Goal: Information Seeking & Learning: Check status

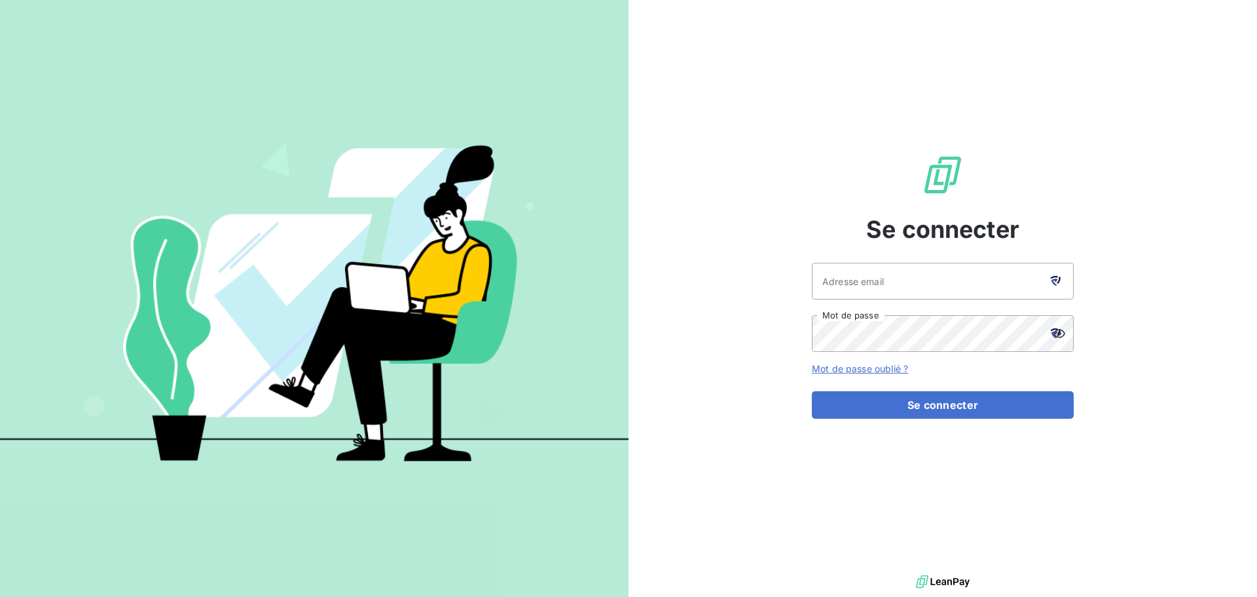
click at [1054, 285] on icon at bounding box center [1056, 281] width 10 height 10
type input "[EMAIL_ADDRESS][DOMAIN_NAME]"
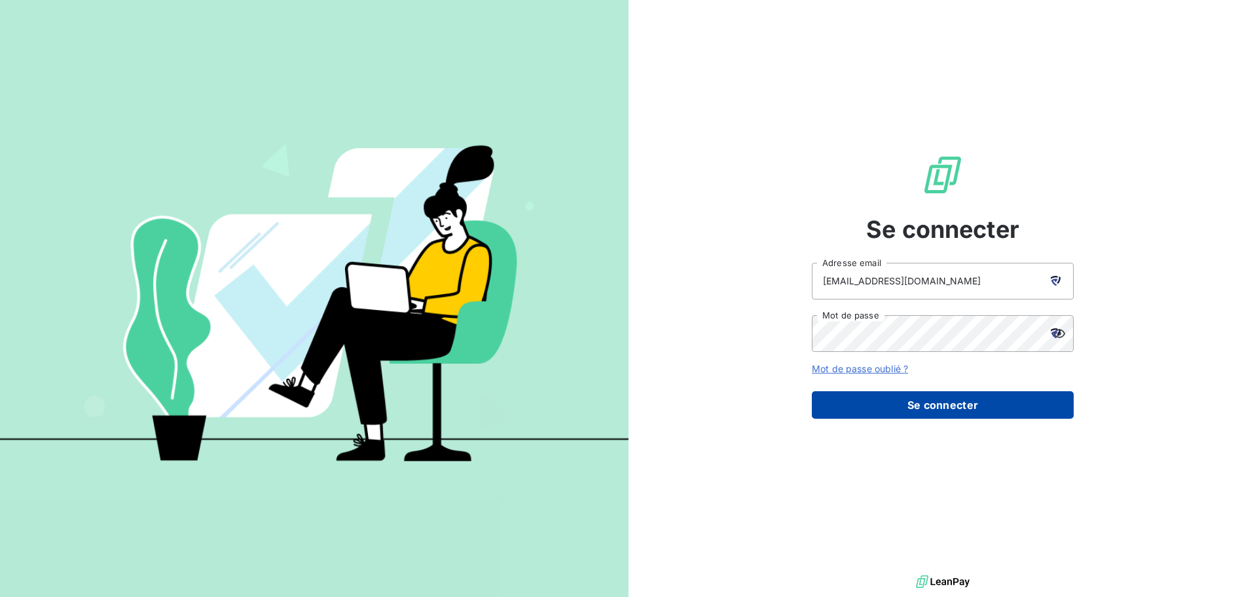
click at [918, 414] on button "Se connecter" at bounding box center [943, 405] width 262 height 28
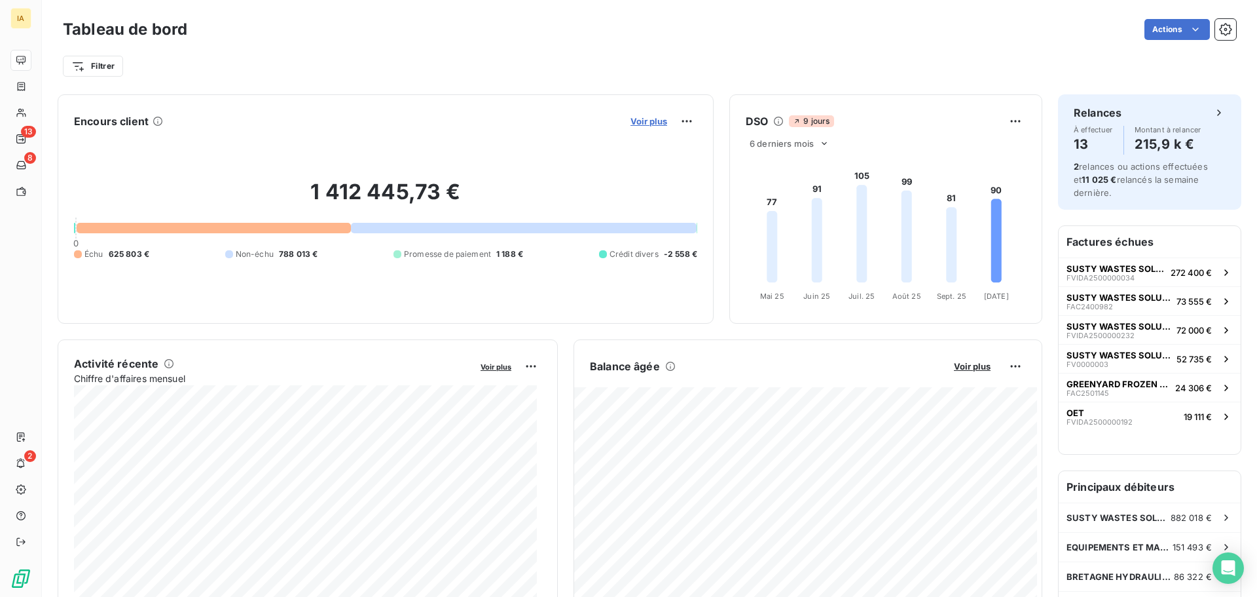
click at [633, 122] on span "Voir plus" at bounding box center [649, 121] width 37 height 10
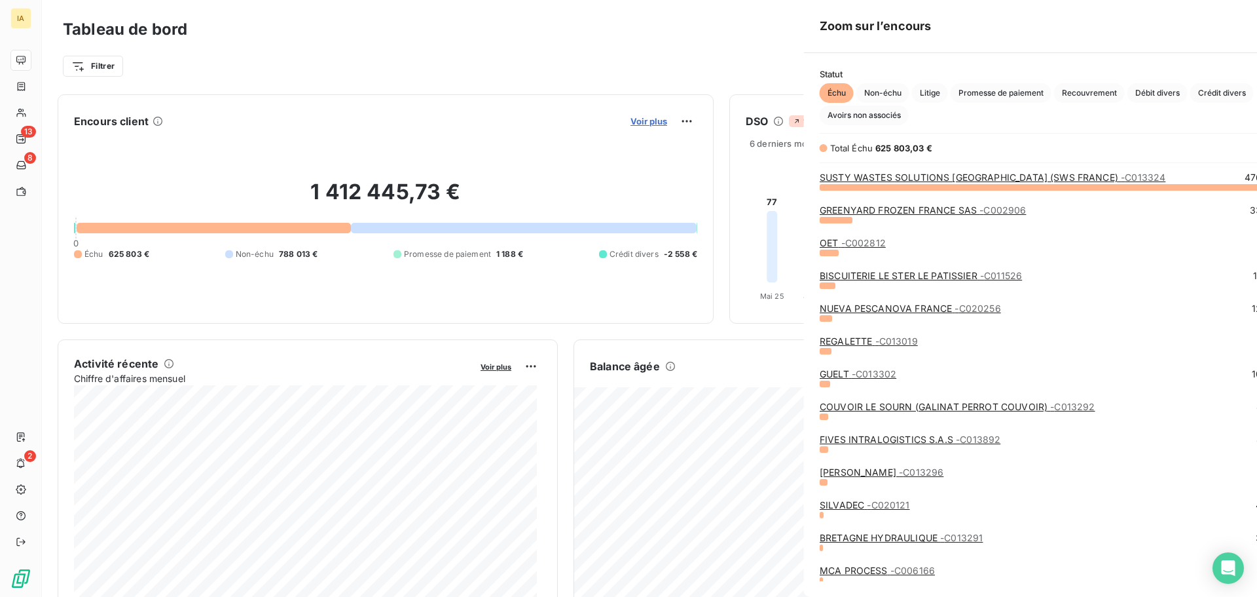
scroll to position [400, 493]
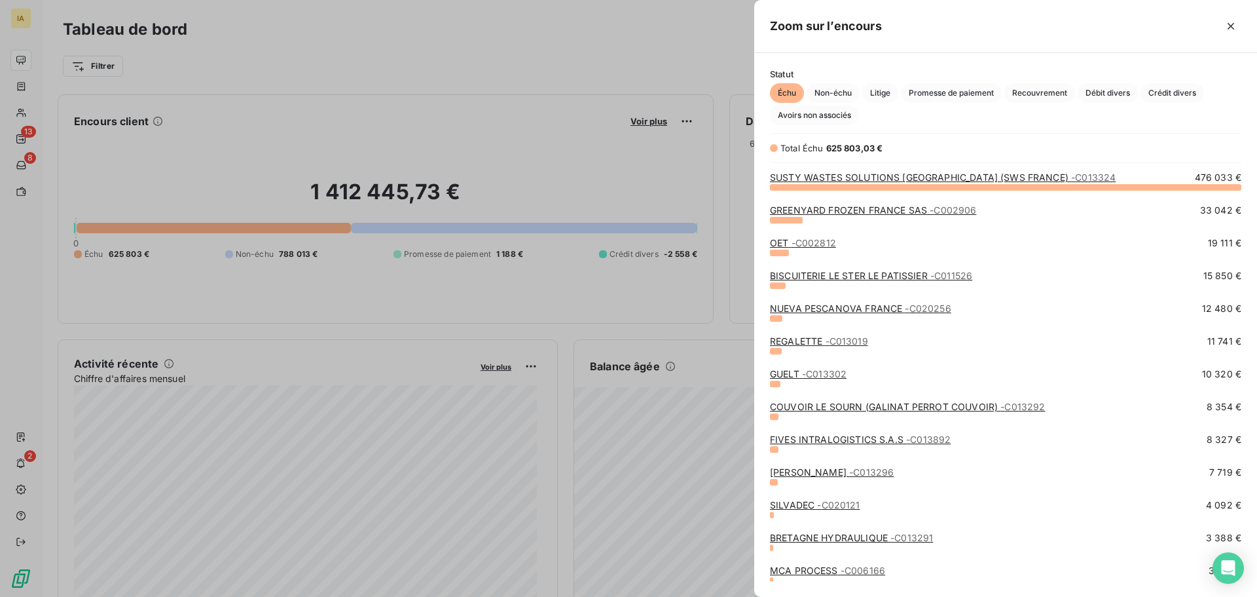
click at [620, 153] on div at bounding box center [628, 298] width 1257 height 597
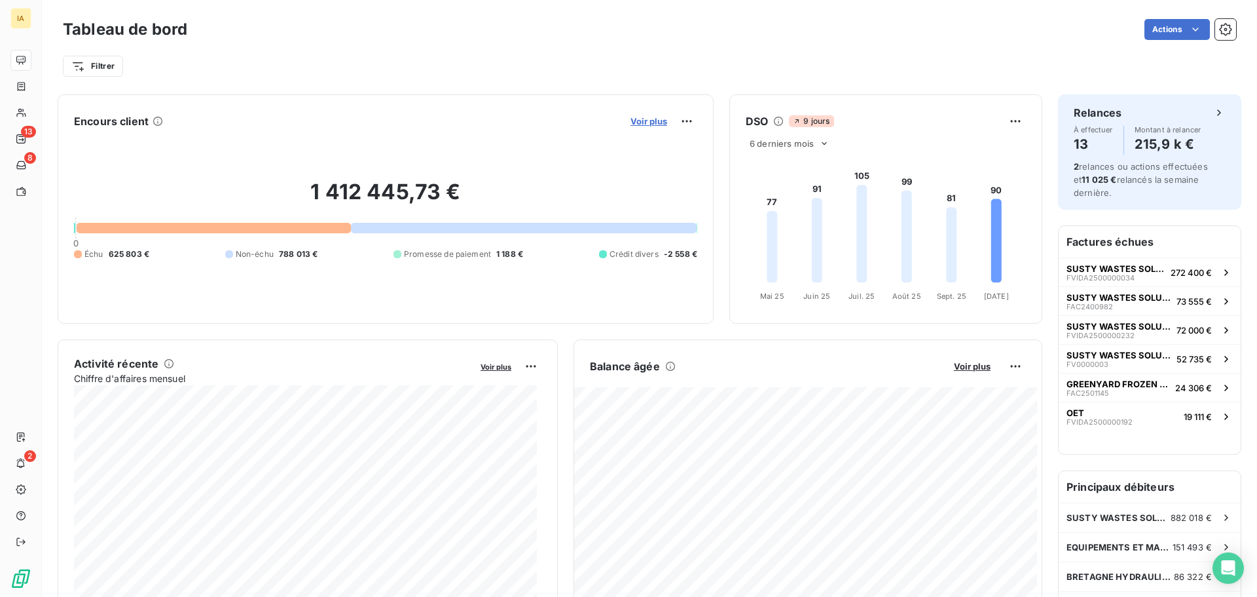
click at [654, 120] on span "Voir plus" at bounding box center [649, 121] width 37 height 10
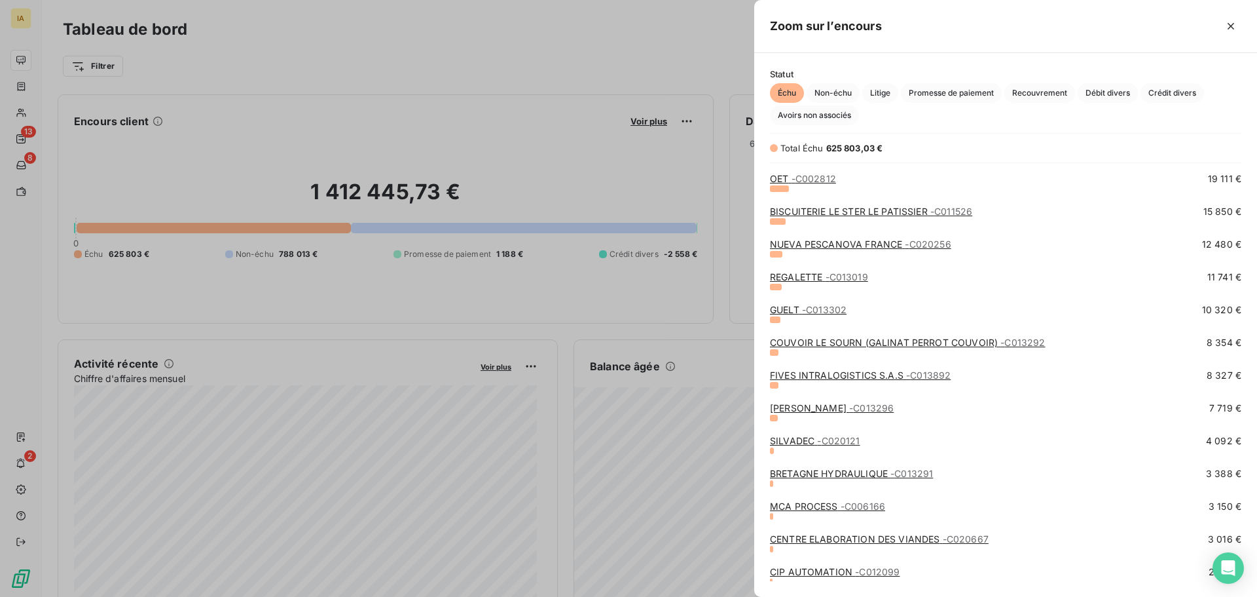
scroll to position [130, 0]
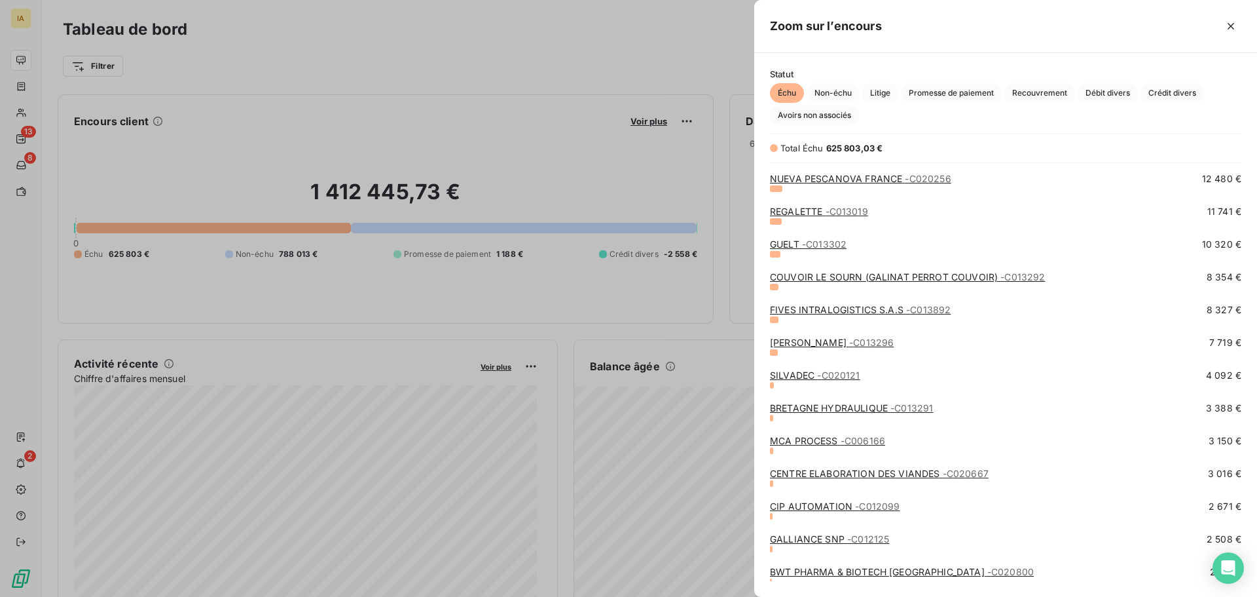
click at [802, 245] on link "GUELT - C013302" at bounding box center [808, 243] width 77 height 11
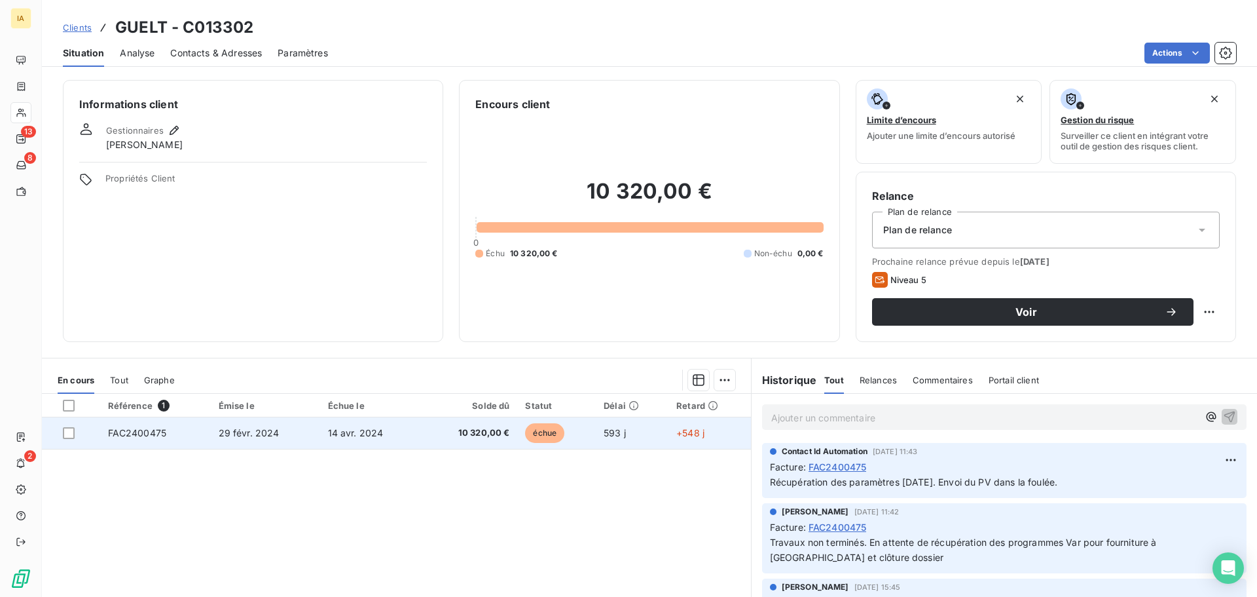
click at [339, 433] on span "14 avr. 2024" at bounding box center [356, 432] width 56 height 11
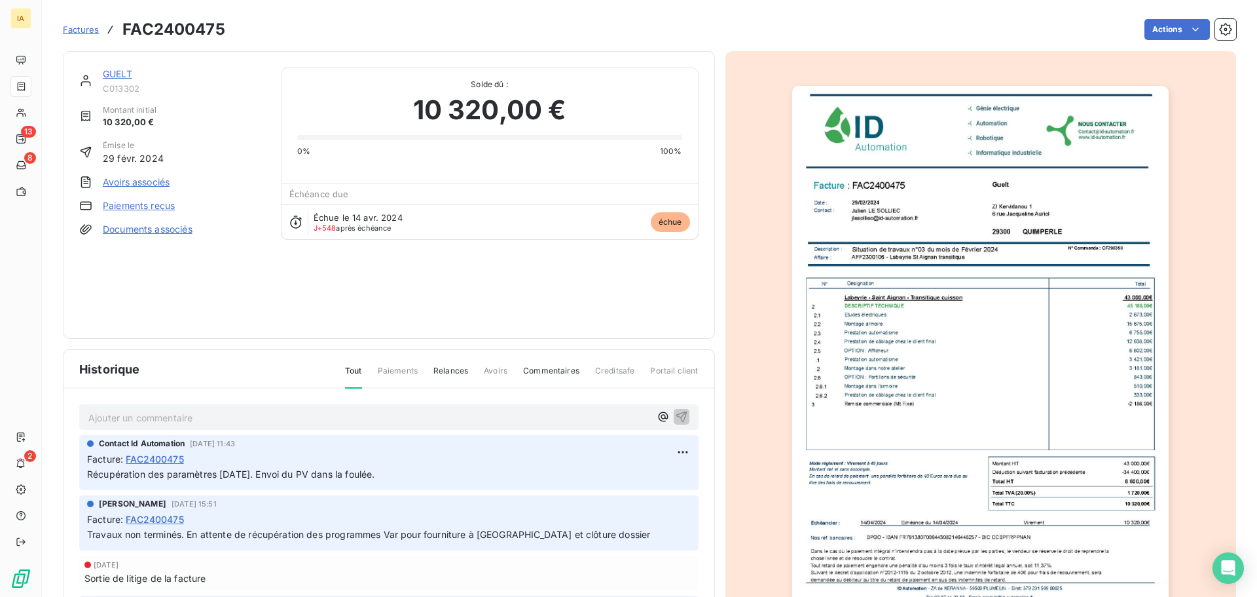
click at [325, 416] on p "Ajouter un commentaire ﻿" at bounding box center [369, 417] width 562 height 16
click at [676, 417] on icon "button" at bounding box center [681, 416] width 11 height 11
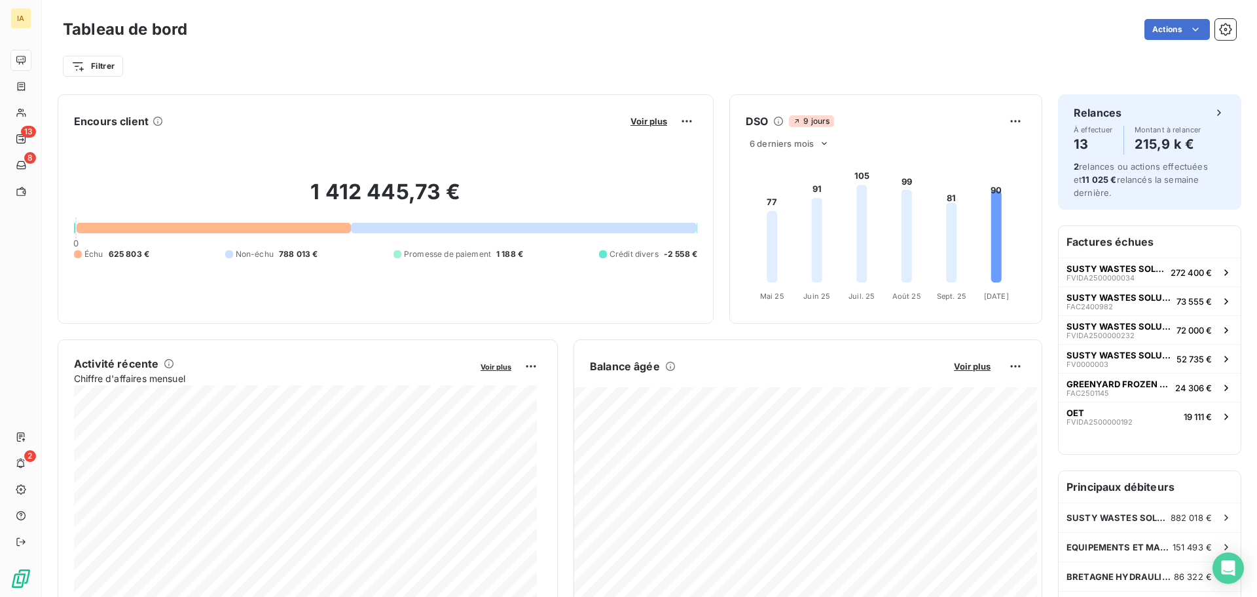
click at [637, 126] on button "Voir plus" at bounding box center [649, 121] width 45 height 12
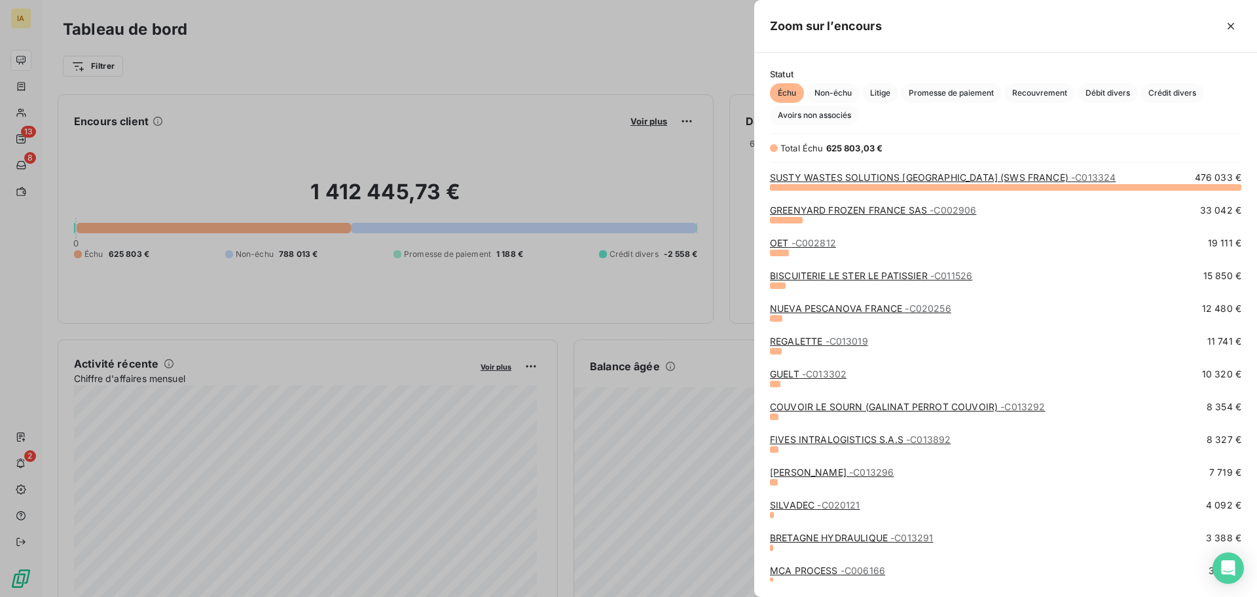
click at [846, 270] on link "BISCUITERIE LE STER LE PATISSIER - C011526" at bounding box center [871, 275] width 202 height 11
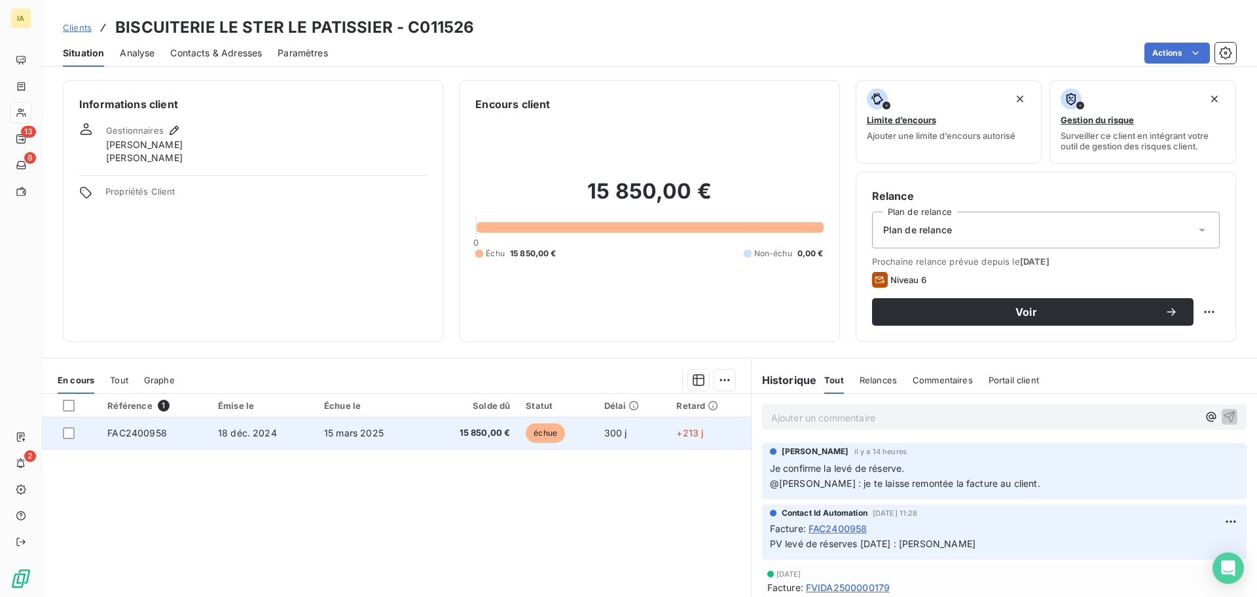
click at [293, 422] on td "18 déc. 2024" at bounding box center [263, 432] width 106 height 31
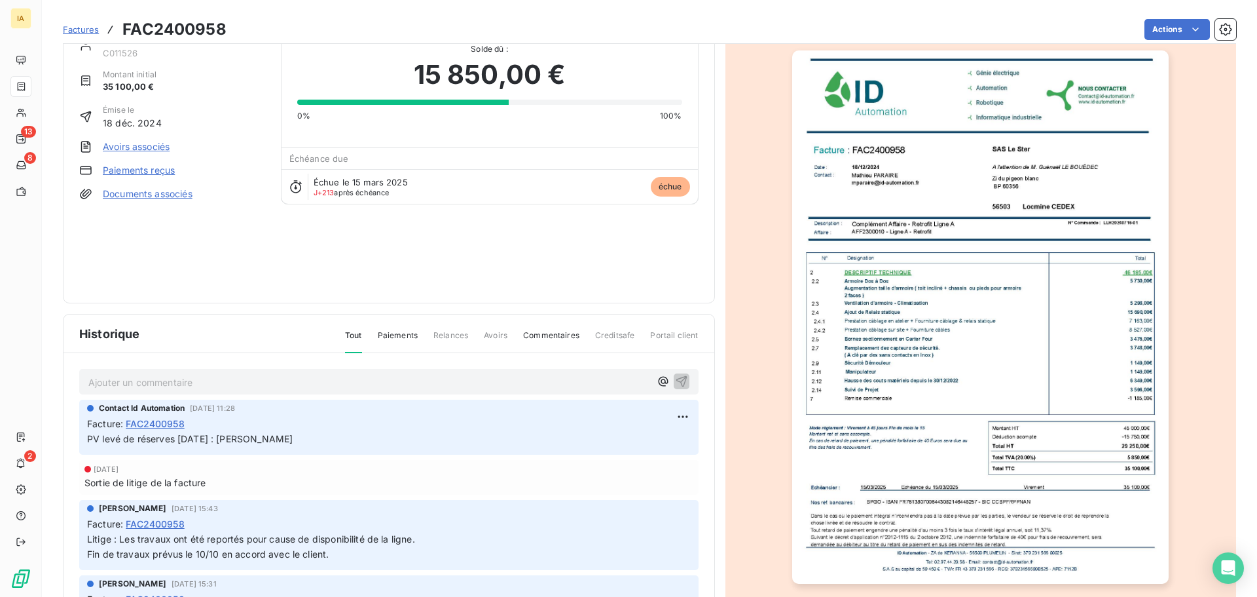
scroll to position [13, 0]
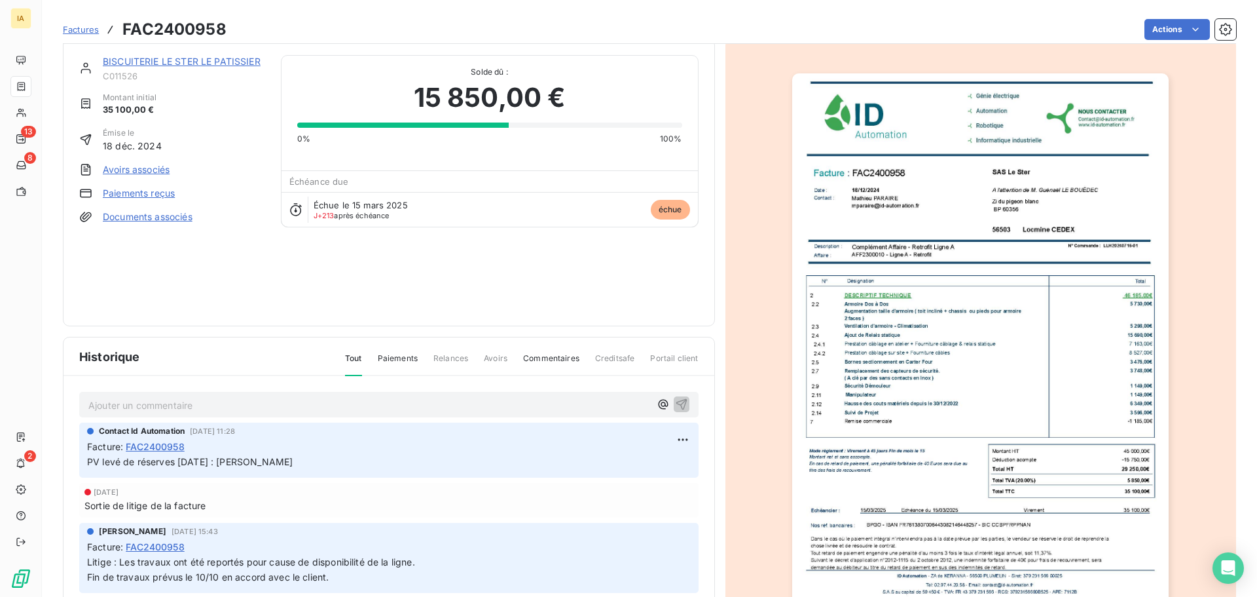
click at [443, 103] on span "15 850,00 €" at bounding box center [490, 97] width 152 height 39
click at [472, 279] on div "BISCUITERIE LE STER LE PATISSIER C011526 Montant initial 35 100,00 € Émise le […" at bounding box center [389, 182] width 620 height 255
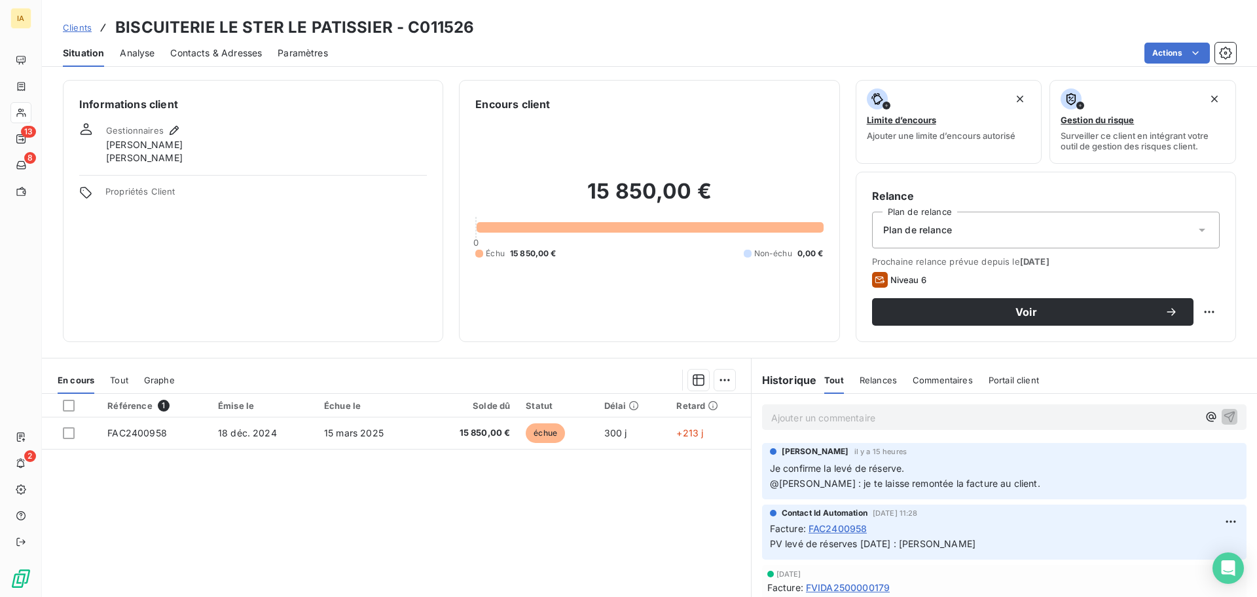
click at [238, 50] on span "Contacts & Adresses" at bounding box center [216, 52] width 92 height 13
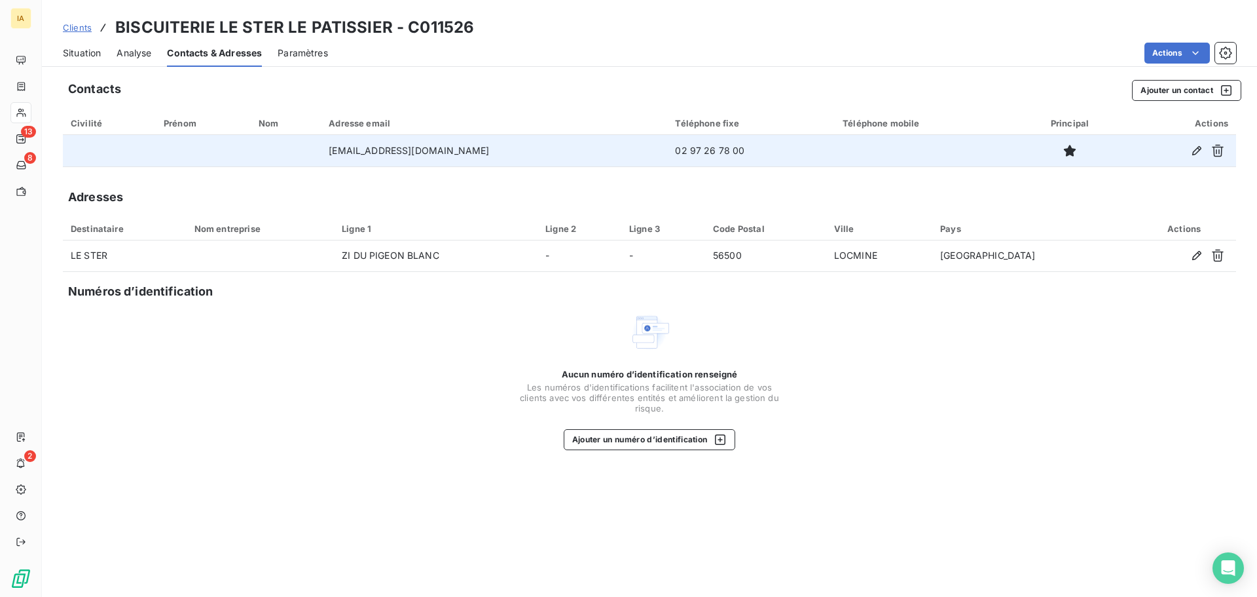
drag, startPoint x: 507, startPoint y: 155, endPoint x: 319, endPoint y: 148, distance: 188.1
click at [321, 148] on td "[EMAIL_ADDRESS][DOMAIN_NAME]" at bounding box center [494, 150] width 346 height 31
copy td "[EMAIL_ADDRESS][DOMAIN_NAME]"
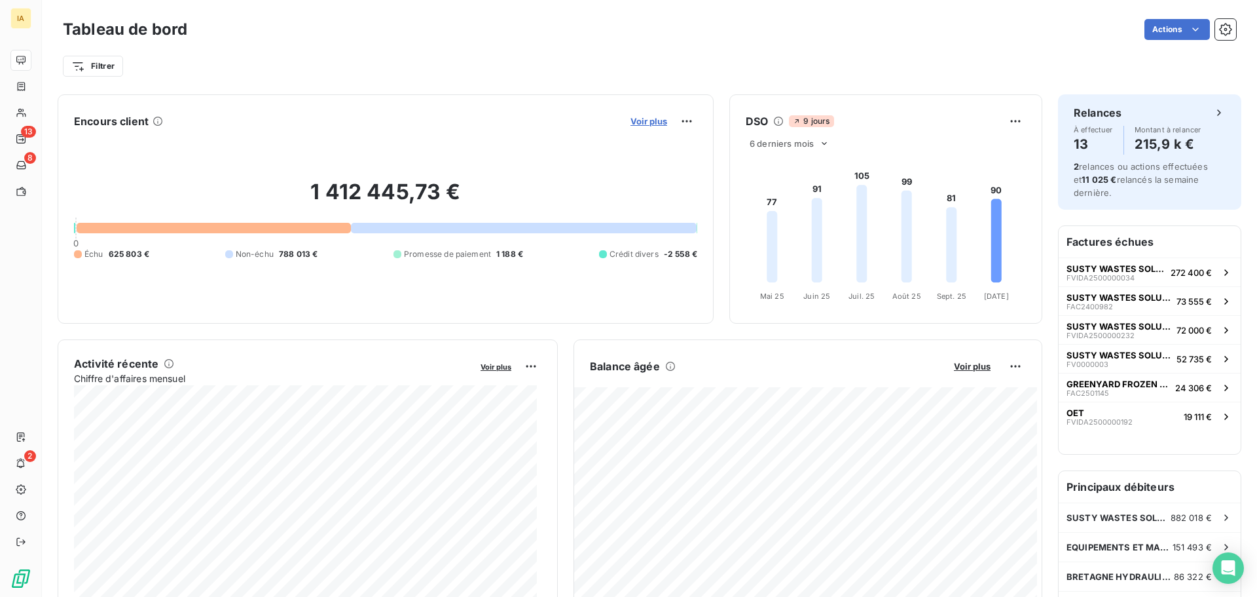
click at [649, 123] on span "Voir plus" at bounding box center [649, 121] width 37 height 10
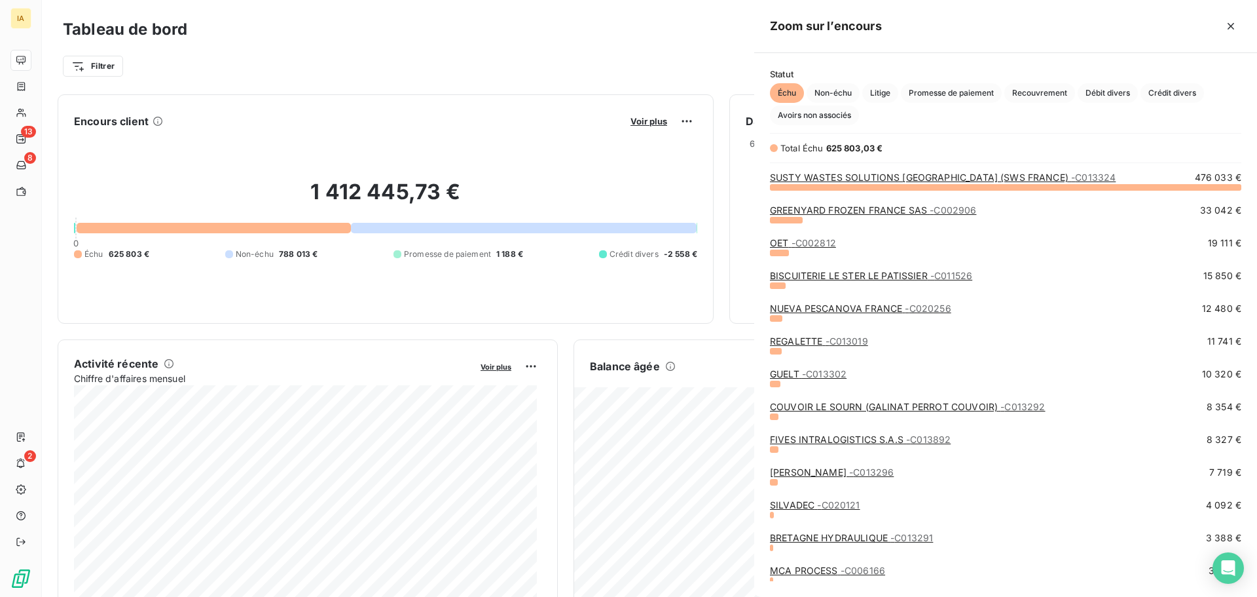
scroll to position [400, 493]
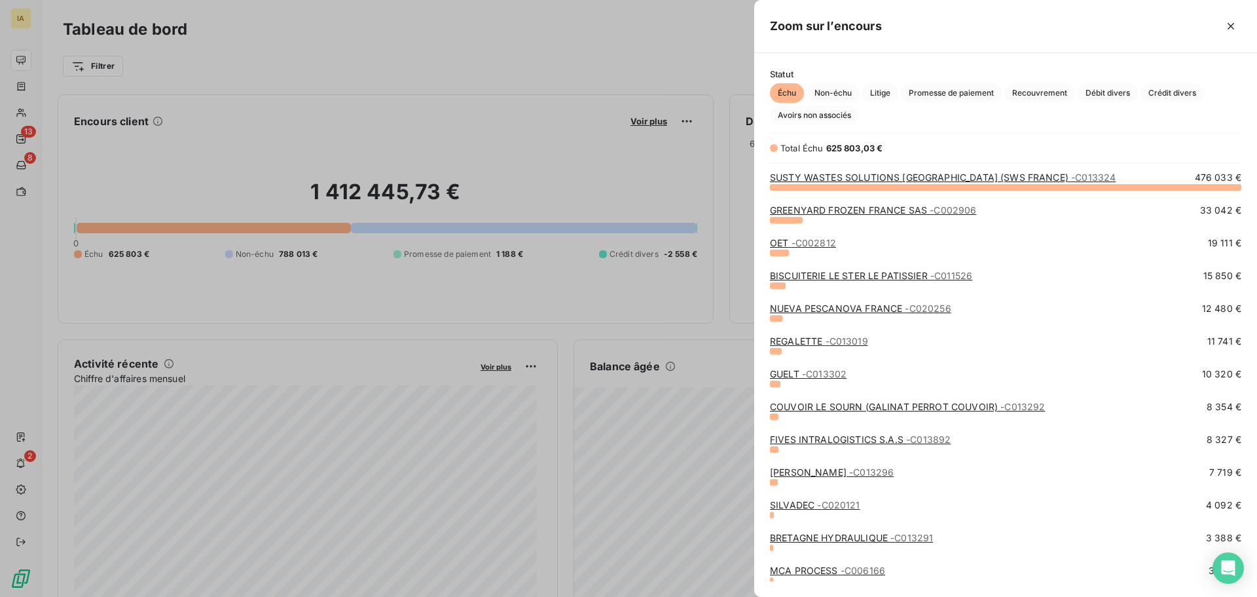
click at [821, 275] on link "BISCUITERIE LE STER LE PATISSIER - C011526" at bounding box center [871, 275] width 202 height 11
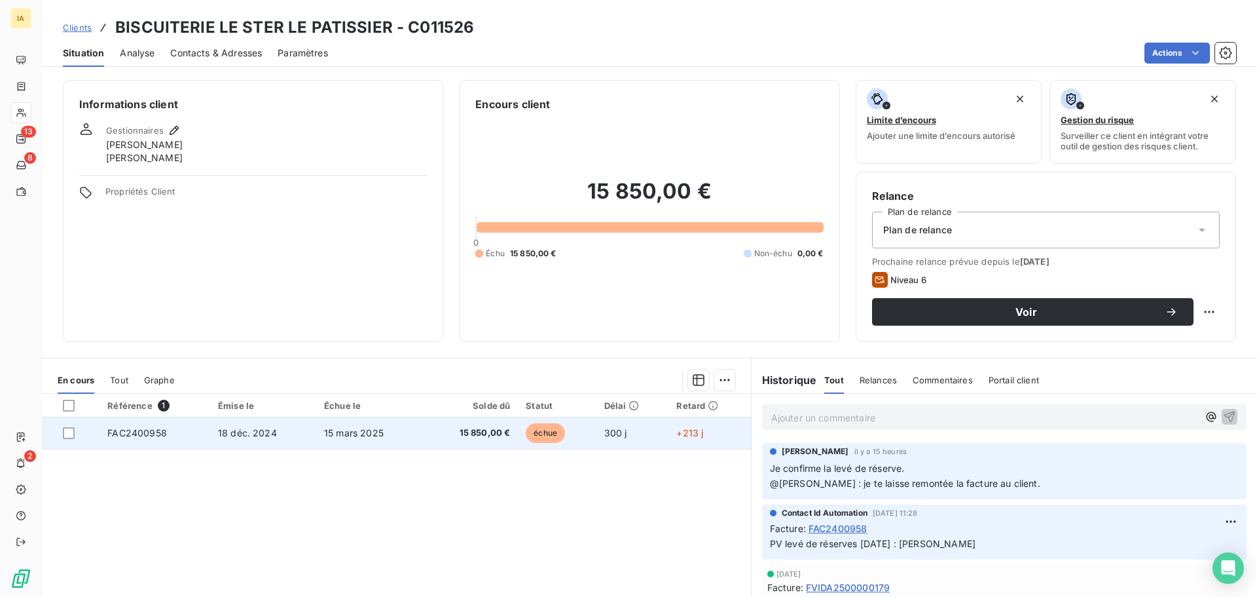
click at [117, 437] on span "FAC2400958" at bounding box center [137, 432] width 60 height 11
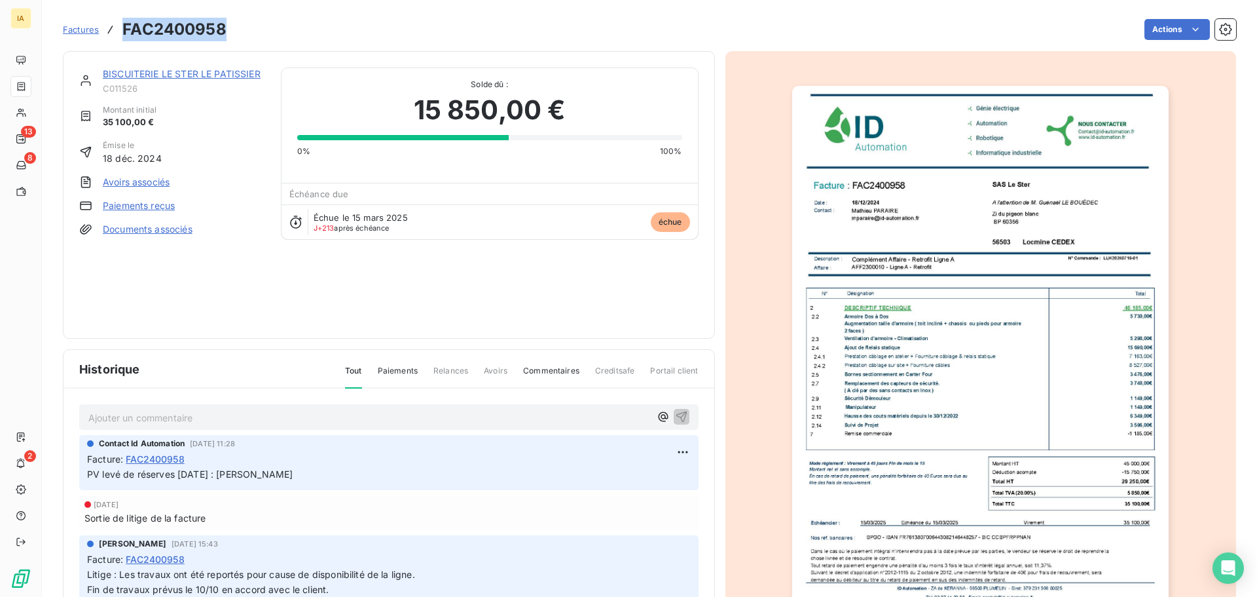
drag, startPoint x: 231, startPoint y: 39, endPoint x: 124, endPoint y: 39, distance: 106.7
click at [124, 39] on div "Factures FAC2400958 Actions" at bounding box center [650, 30] width 1174 height 28
copy h3 "FAC2400958"
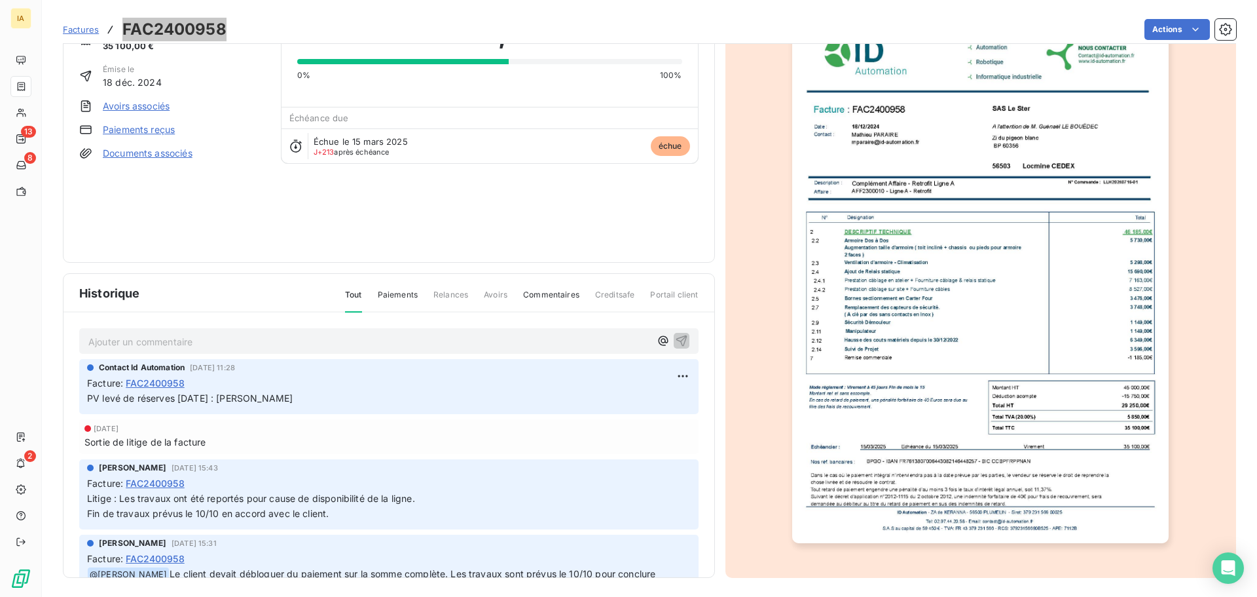
scroll to position [79, 0]
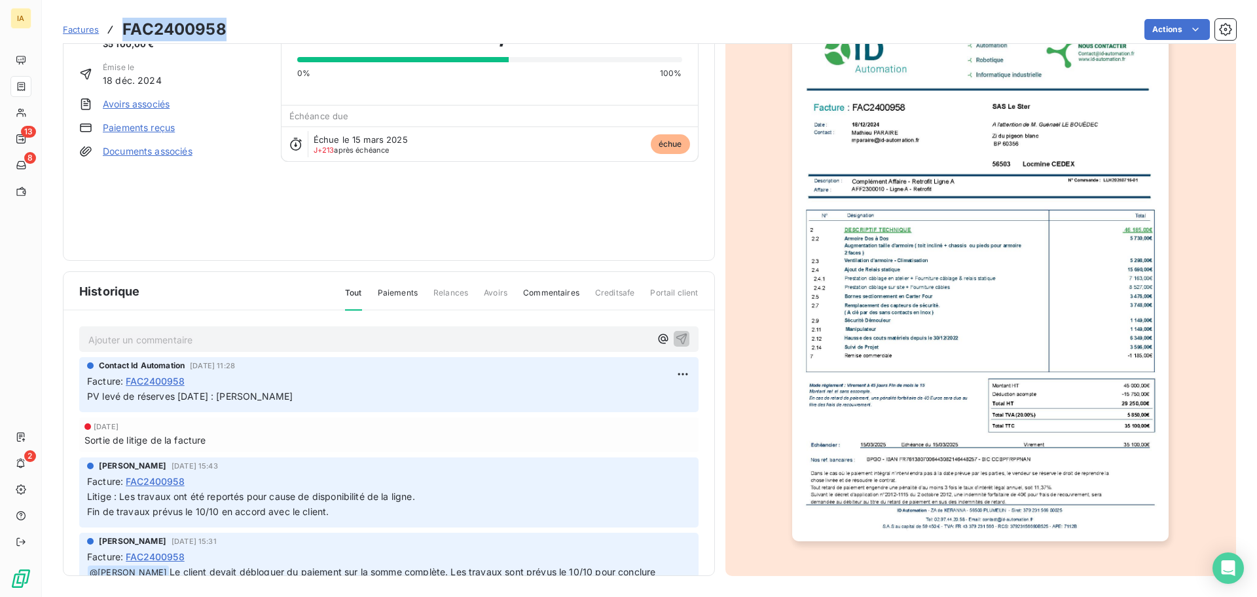
click at [950, 244] on img "button" at bounding box center [980, 274] width 377 height 533
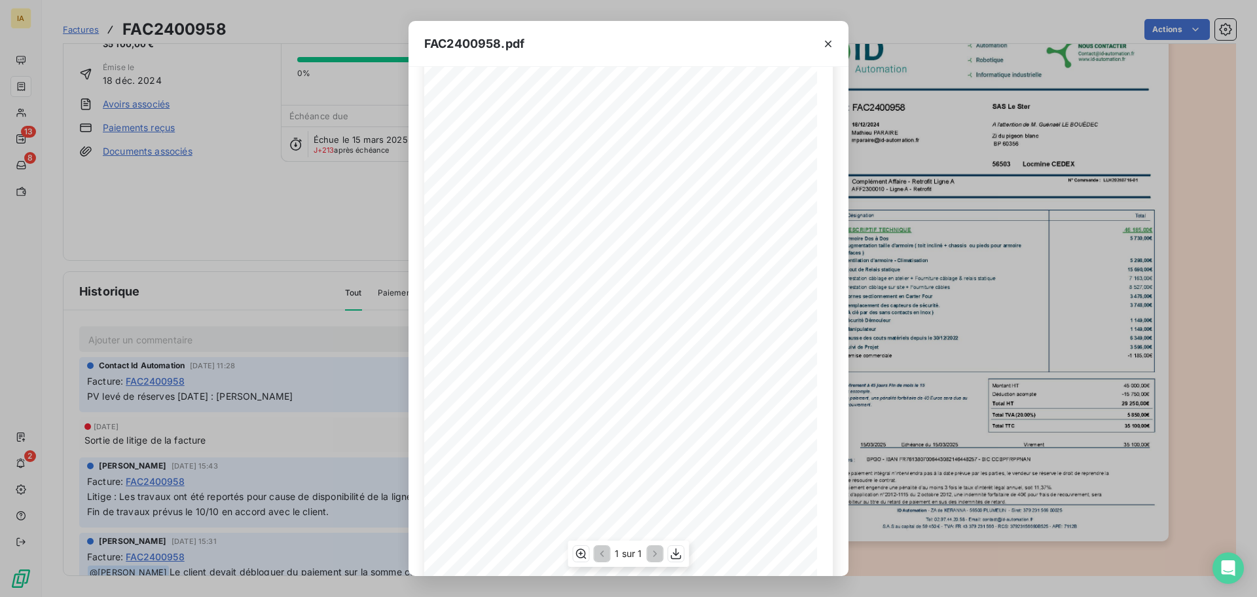
scroll to position [78, 0]
click at [895, 299] on div "FAC2400958.pdf      …" at bounding box center [628, 298] width 1257 height 597
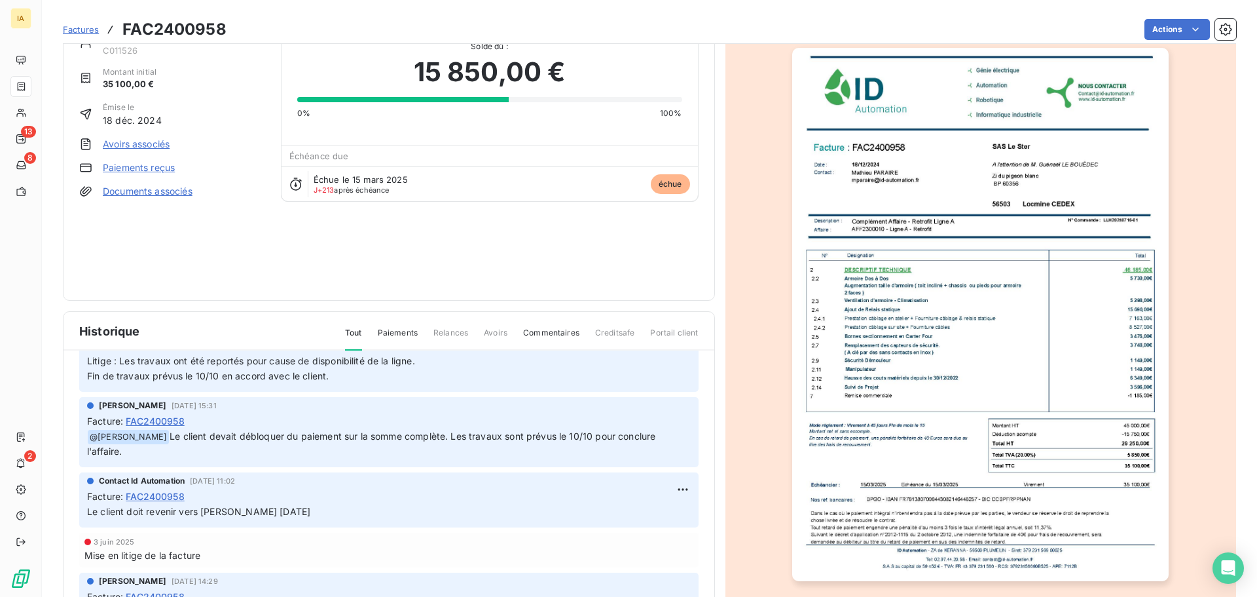
scroll to position [0, 0]
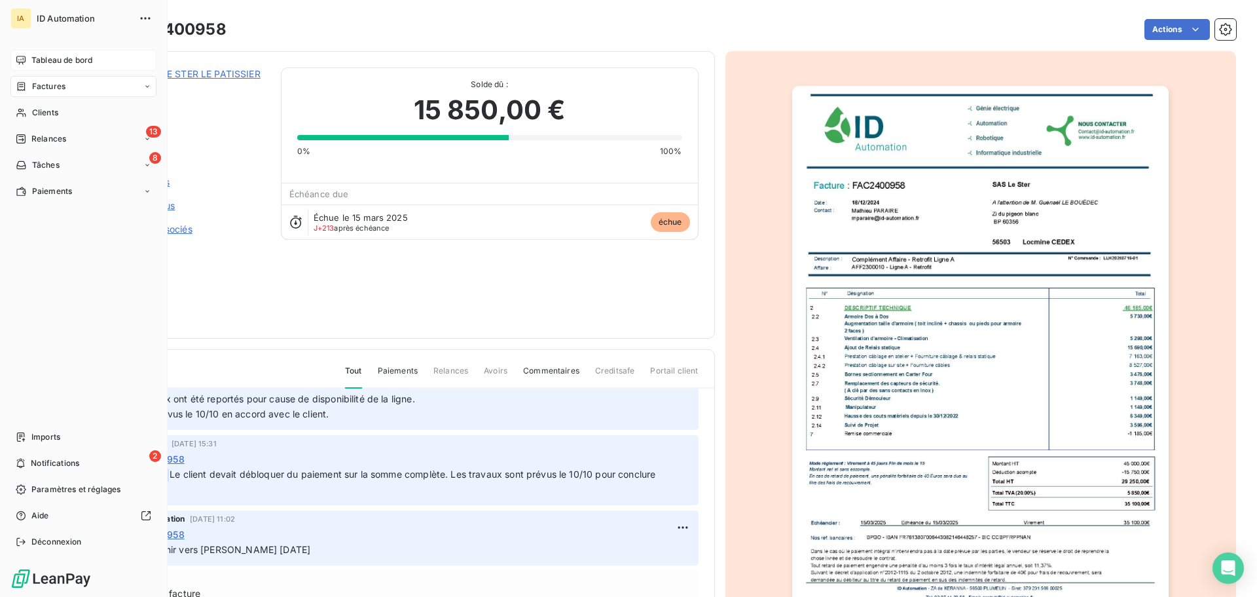
click at [53, 54] on span "Tableau de bord" at bounding box center [61, 60] width 61 height 12
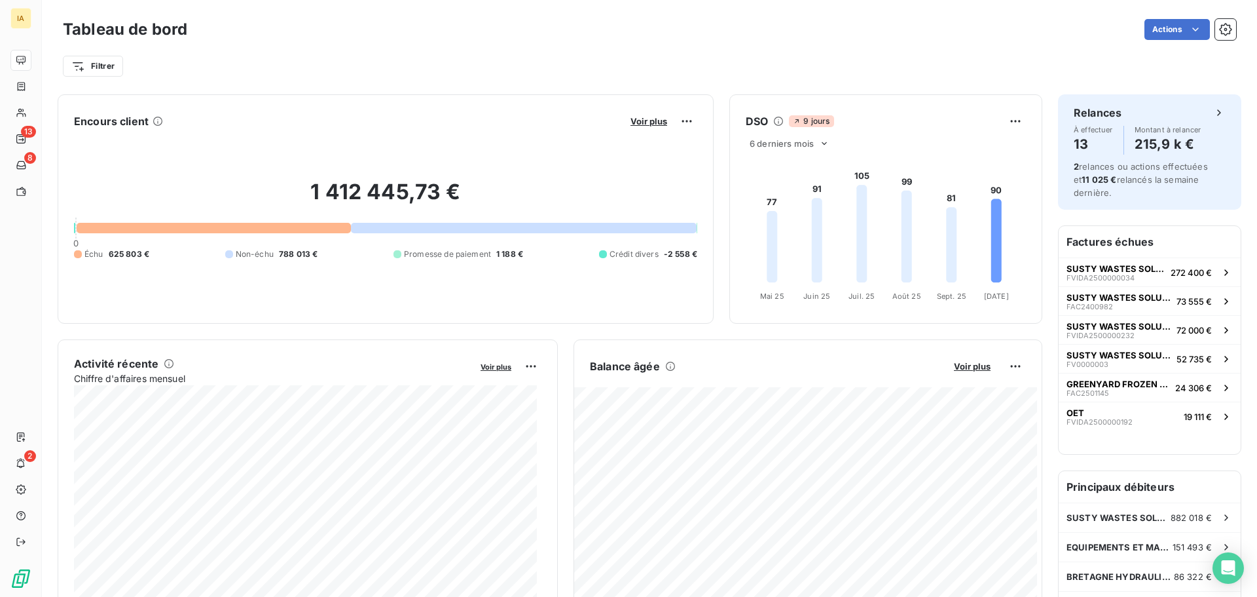
click at [639, 128] on div "Voir plus" at bounding box center [662, 121] width 71 height 21
click at [639, 126] on span "Voir plus" at bounding box center [649, 121] width 37 height 10
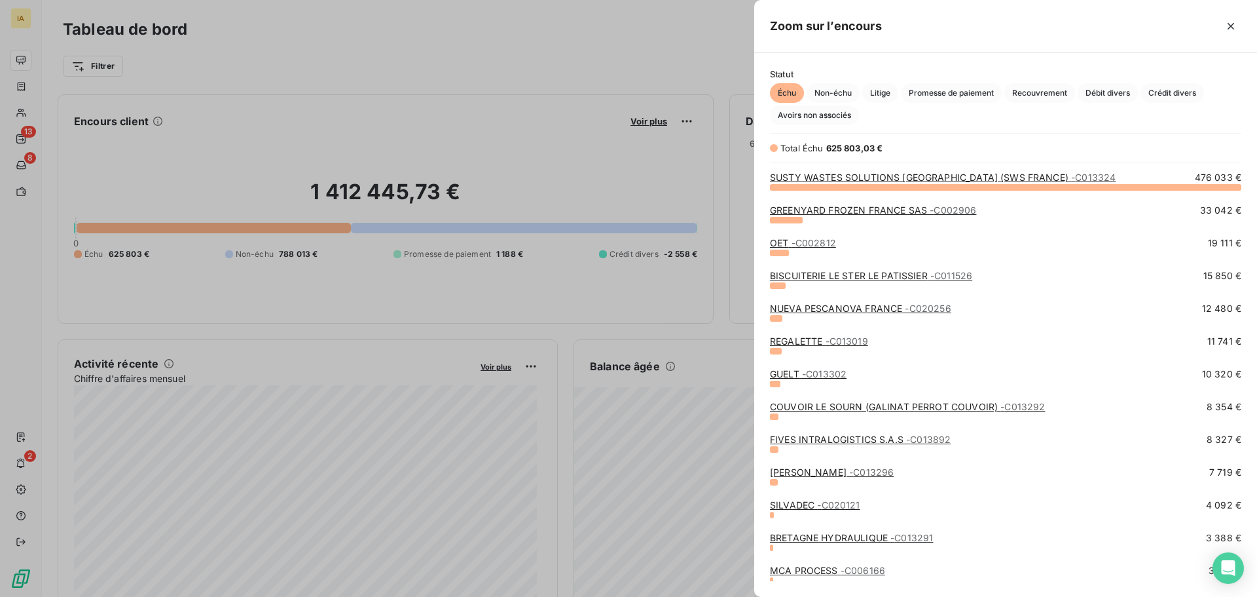
scroll to position [65, 0]
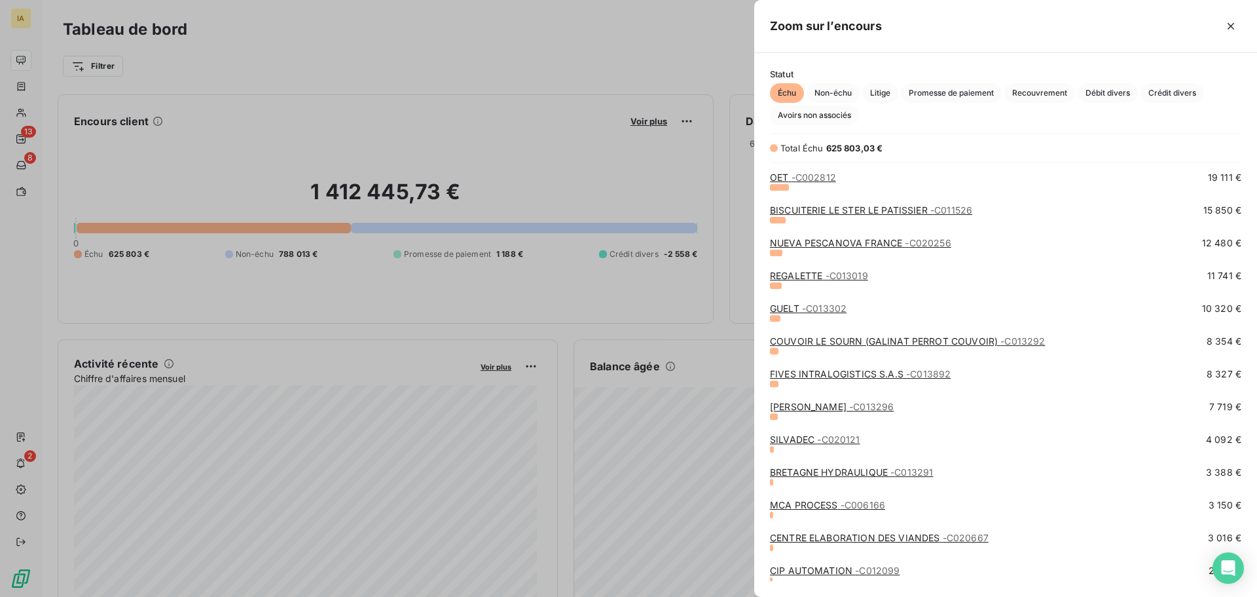
click at [830, 474] on link "BRETAGNE HYDRAULIQUE - C013291" at bounding box center [851, 471] width 163 height 11
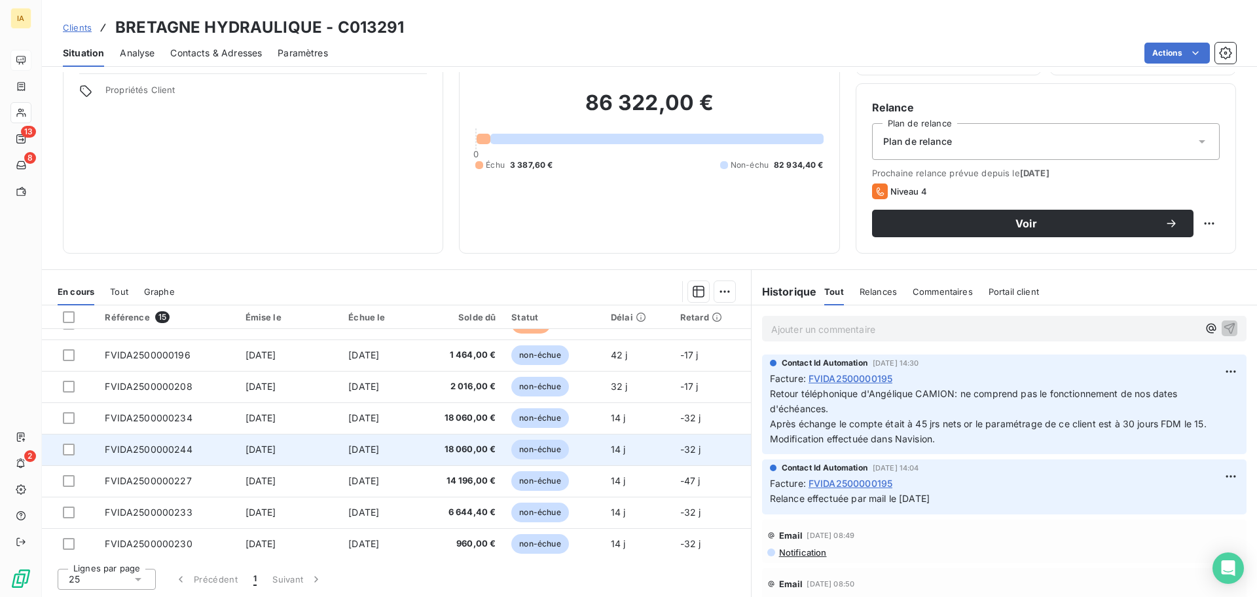
scroll to position [244, 0]
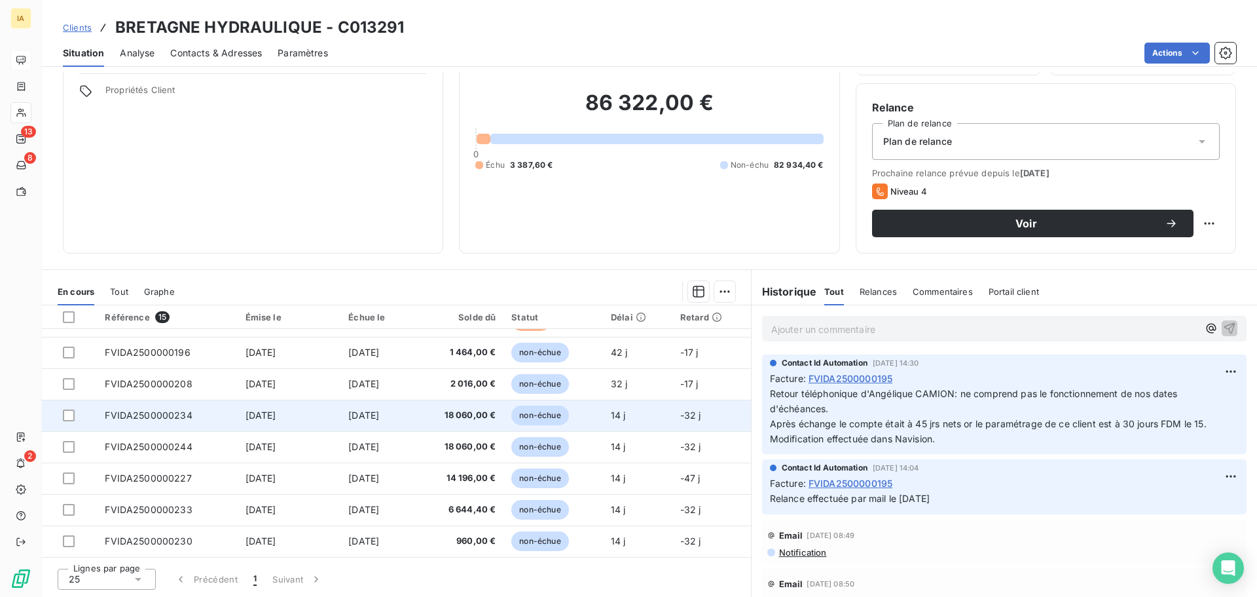
click at [265, 422] on td "[DATE]" at bounding box center [289, 414] width 103 height 31
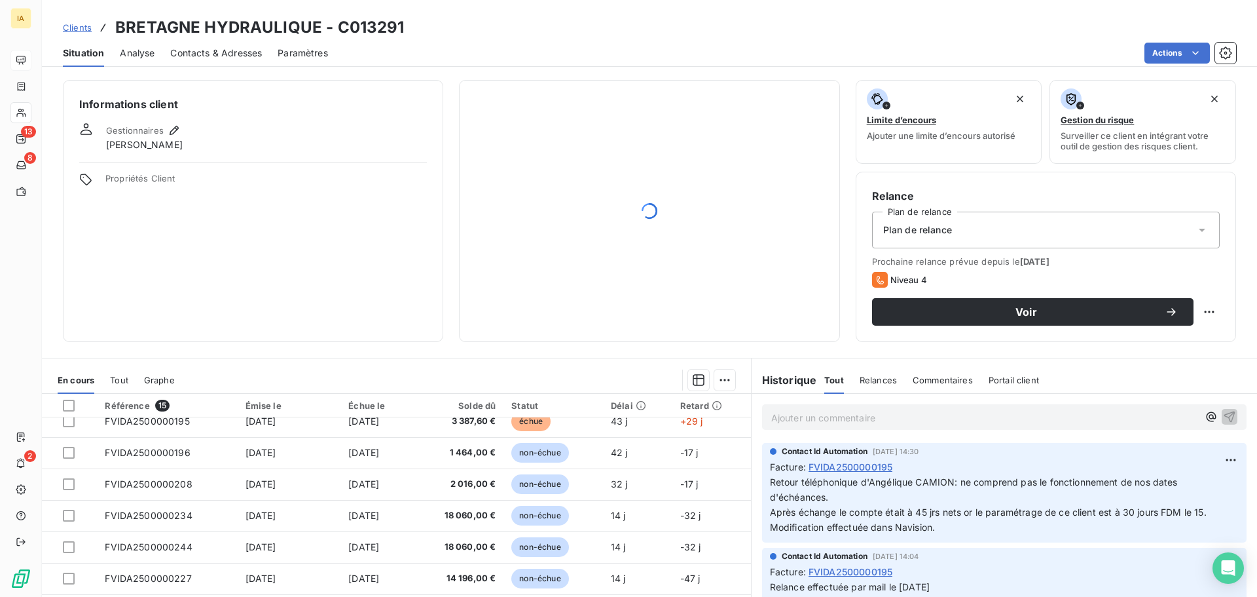
scroll to position [244, 0]
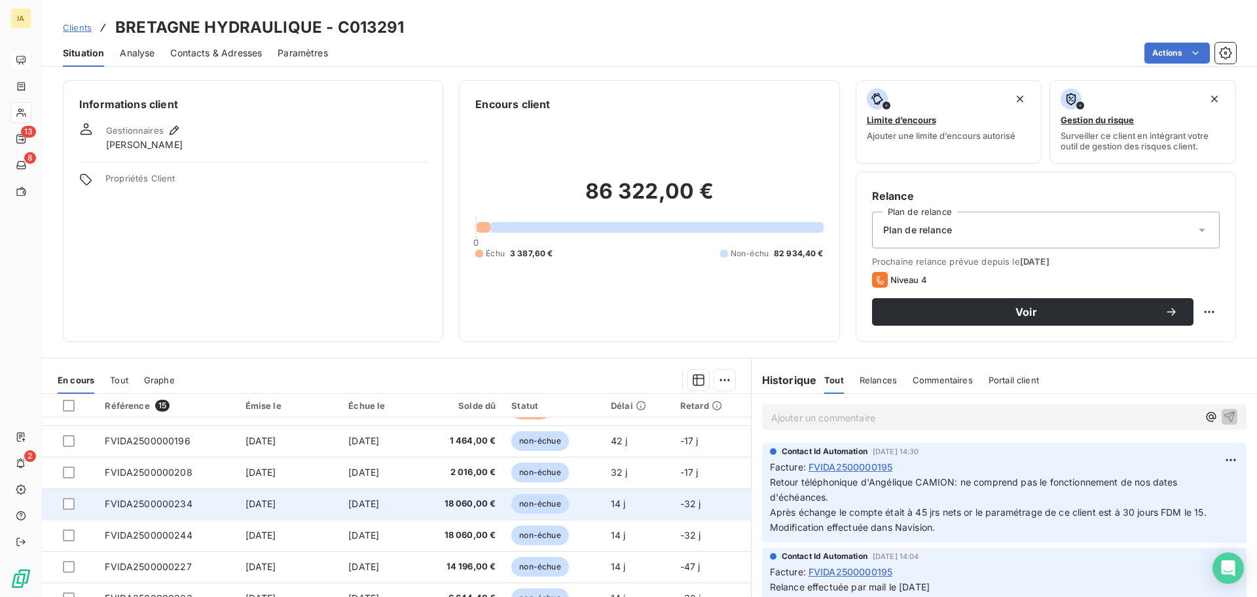
click at [276, 507] on span "[DATE]" at bounding box center [261, 503] width 31 height 11
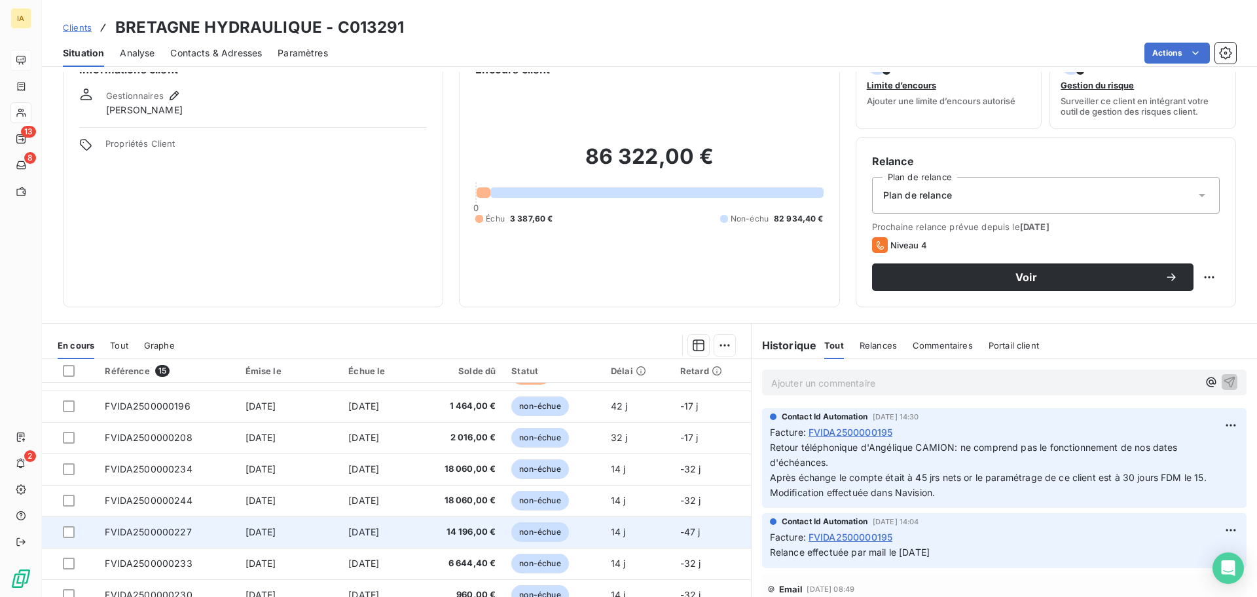
scroll to position [65, 0]
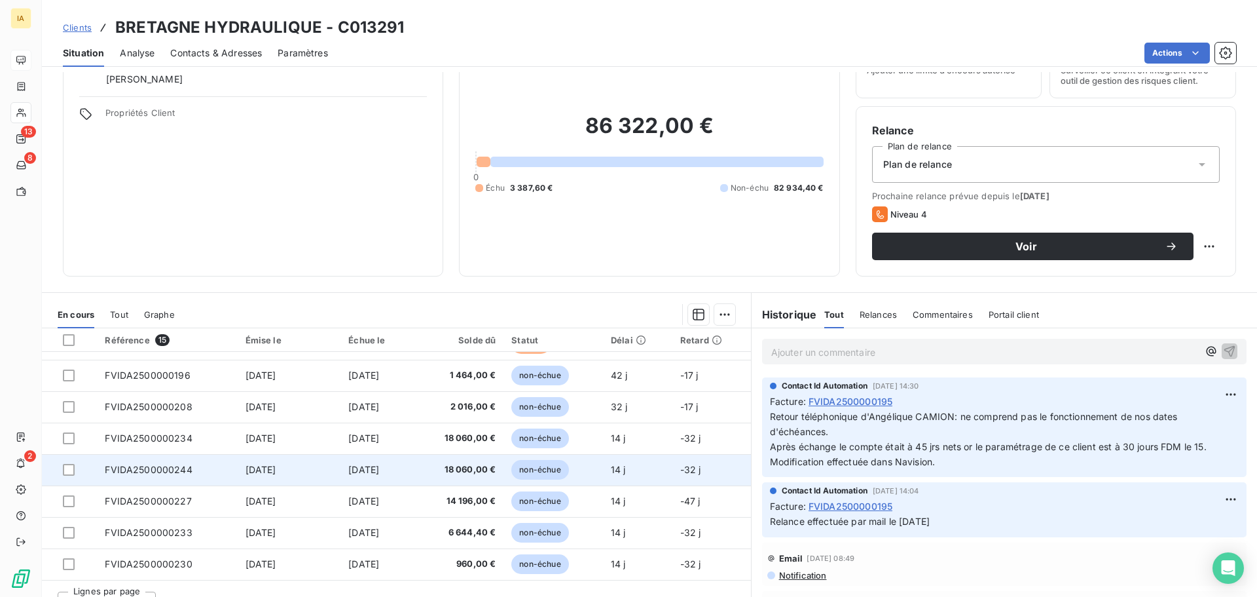
click at [301, 479] on td "[DATE]" at bounding box center [289, 469] width 103 height 31
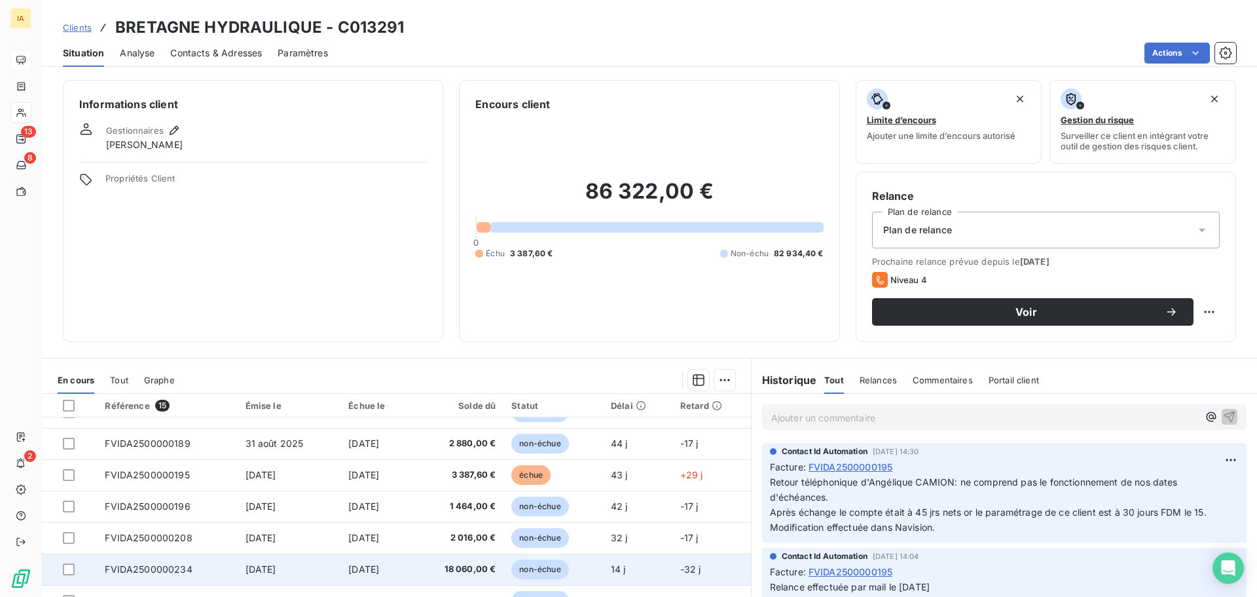
scroll to position [244, 0]
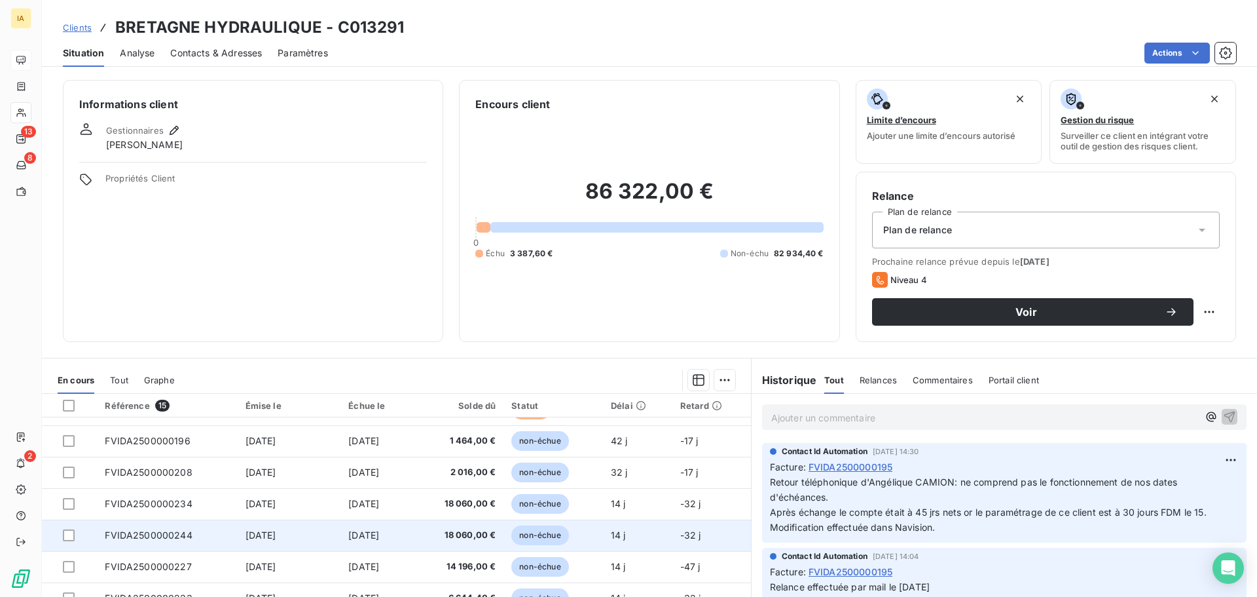
click at [191, 542] on td "FVIDA2500000244" at bounding box center [167, 534] width 140 height 31
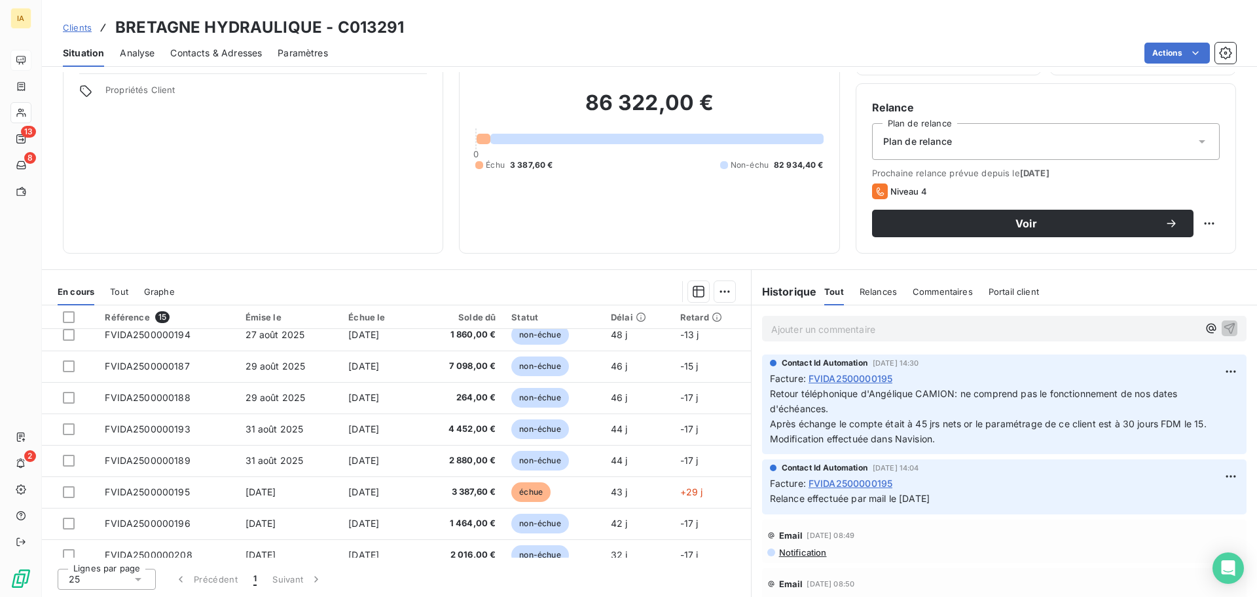
scroll to position [244, 0]
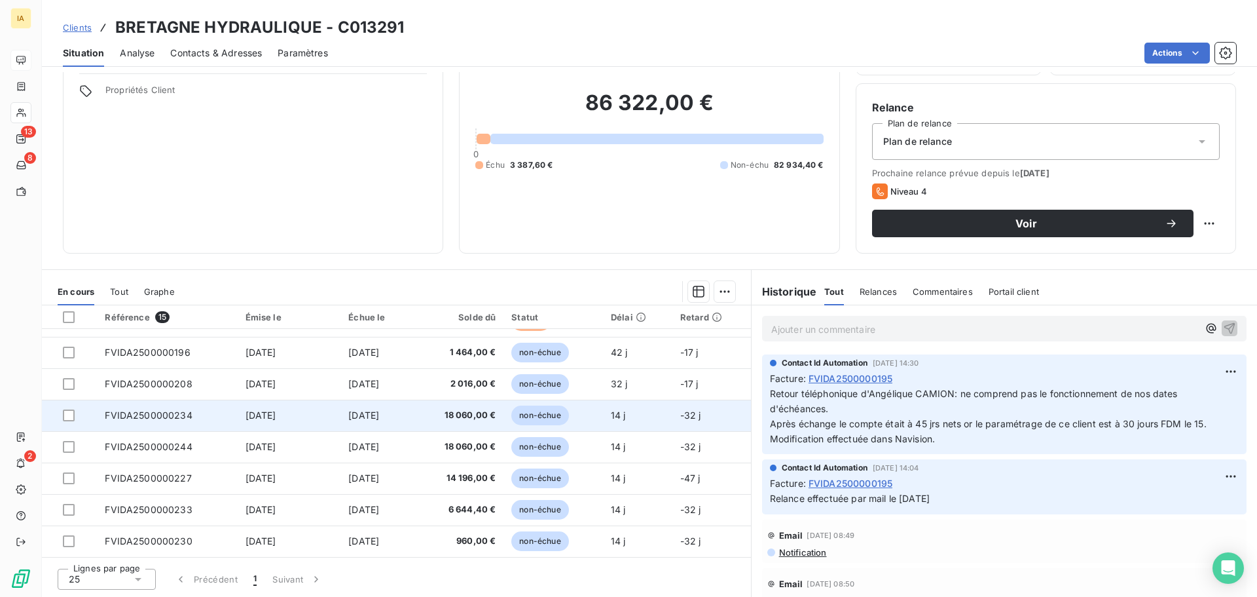
click at [197, 417] on td "FVIDA2500000234" at bounding box center [167, 414] width 140 height 31
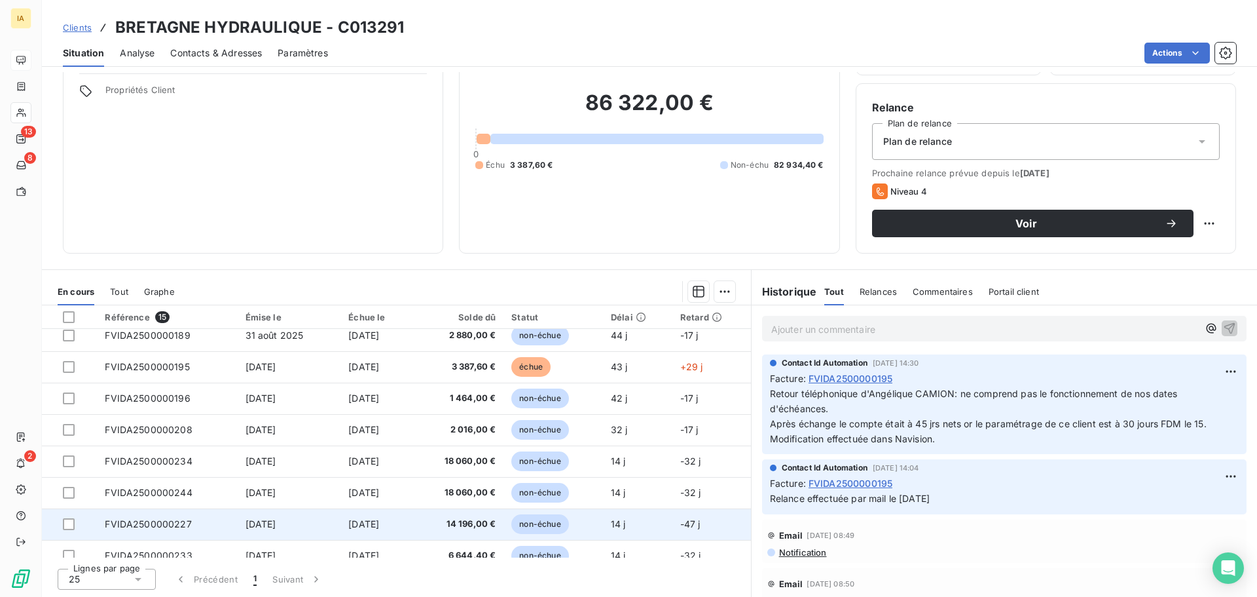
scroll to position [244, 0]
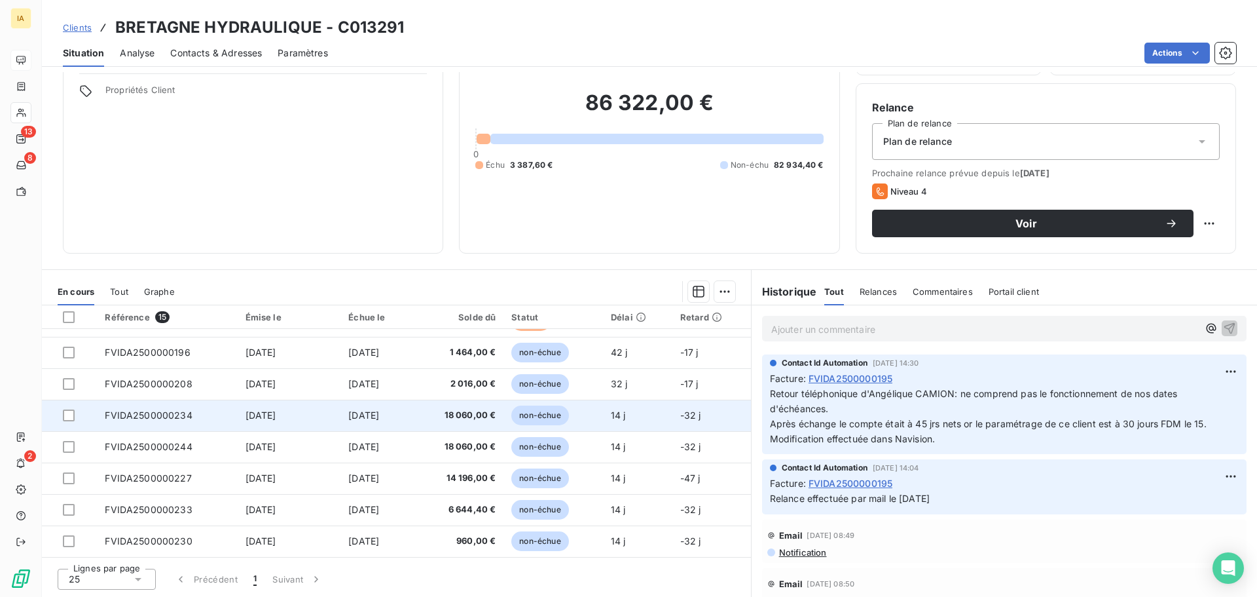
click at [162, 417] on span "FVIDA2500000234" at bounding box center [148, 414] width 87 height 11
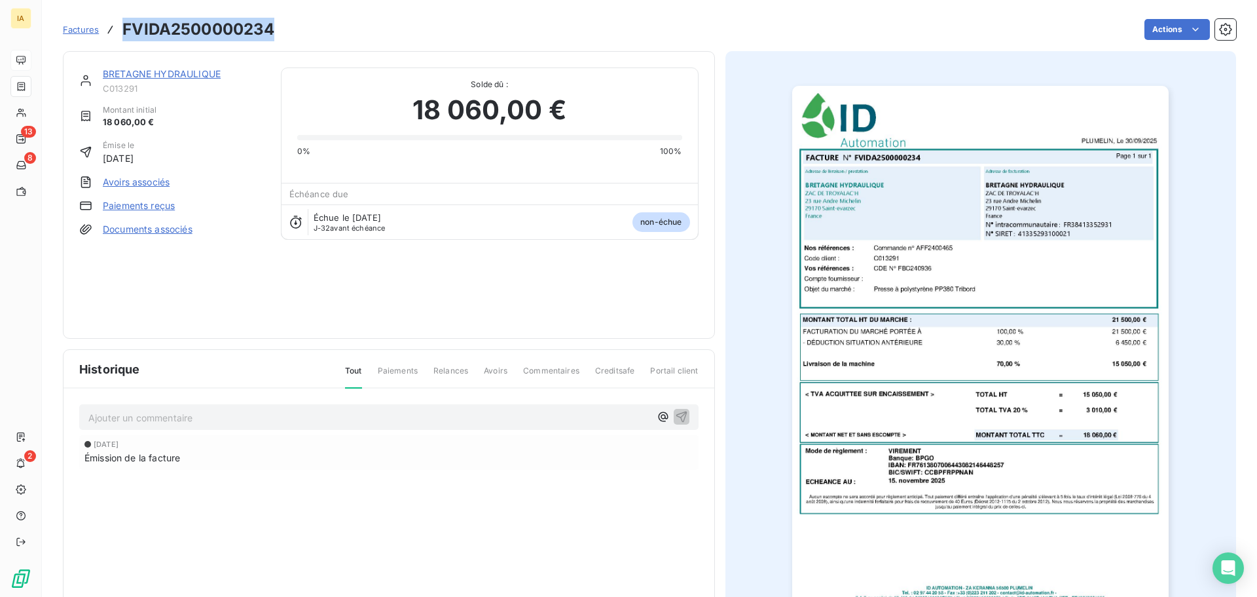
drag, startPoint x: 277, startPoint y: 29, endPoint x: 124, endPoint y: 37, distance: 153.4
click at [124, 37] on div "Factures FVIDA2500000234 Actions" at bounding box center [650, 30] width 1174 height 28
copy h3 "FVIDA2500000234"
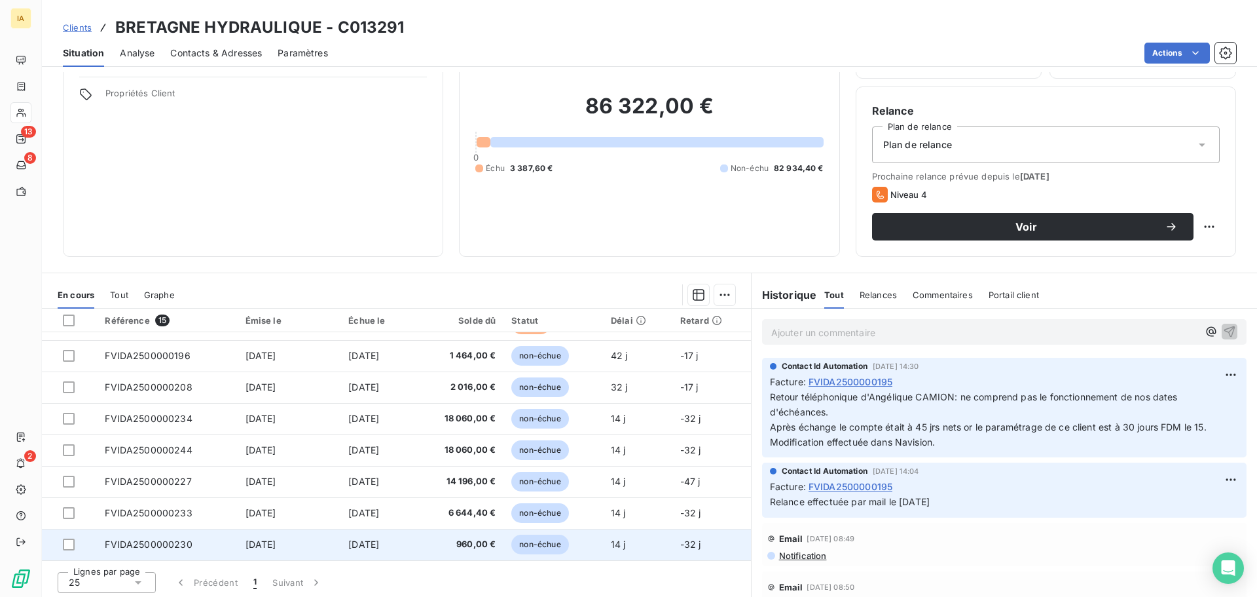
scroll to position [88, 0]
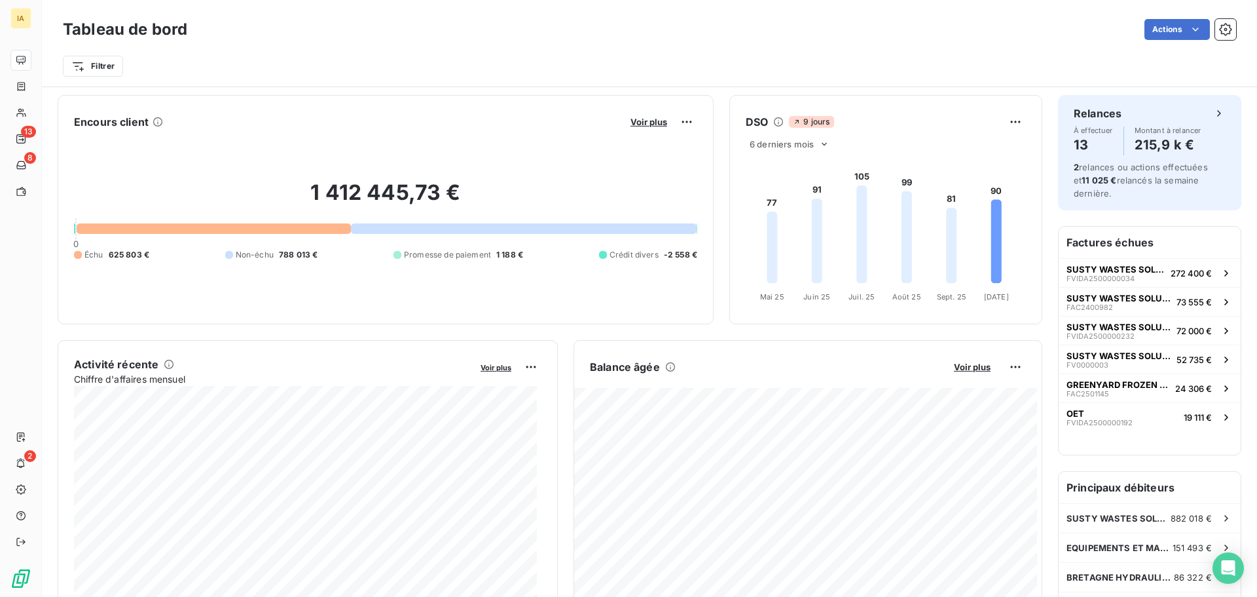
scroll to position [66, 0]
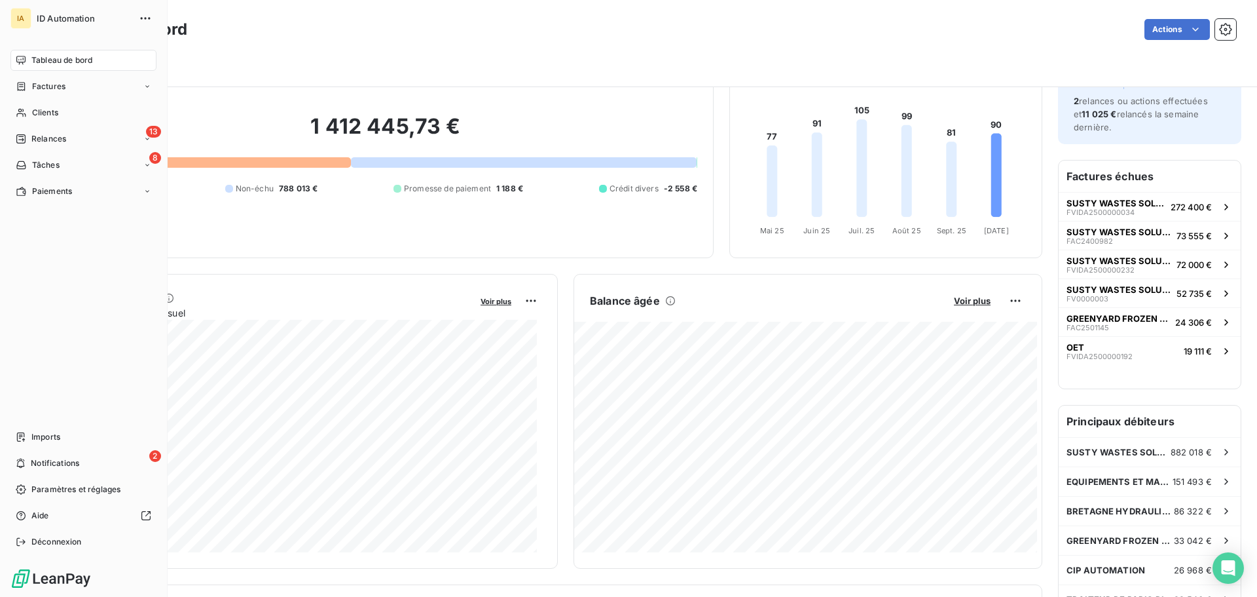
click at [49, 60] on span "Tableau de bord" at bounding box center [61, 60] width 61 height 12
click at [80, 67] on div "Tableau de bord" at bounding box center [83, 60] width 146 height 21
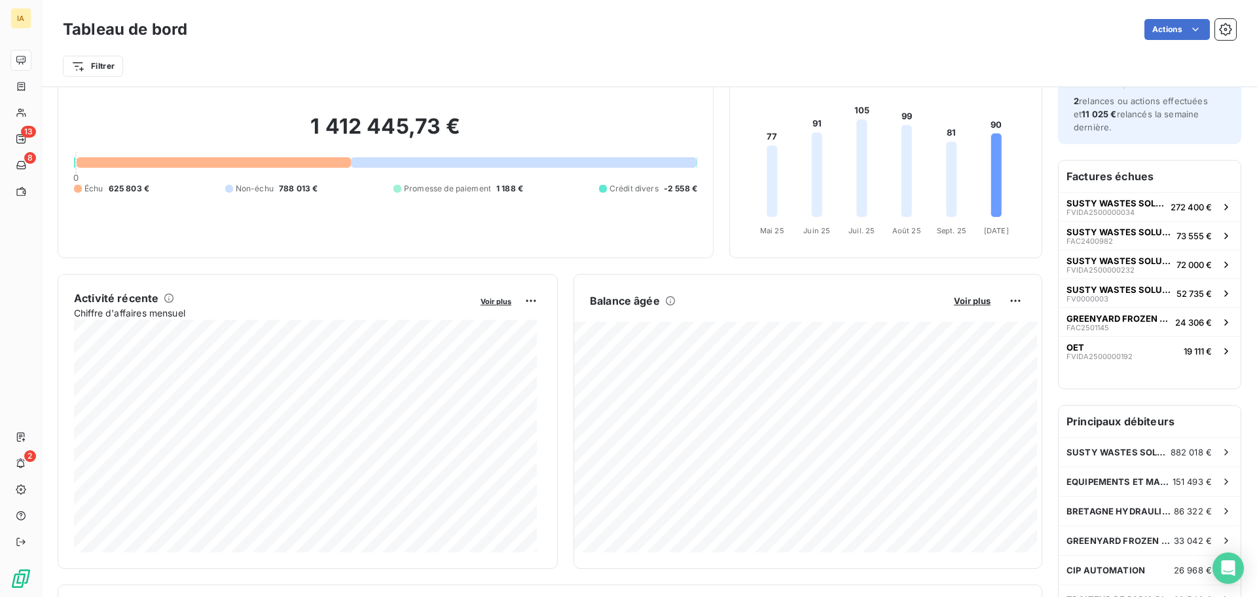
click at [634, 166] on div "1 412 445,73 € 0 Échu 625 803 € Non-échu 788 013 € Promesse de paiement 1 188 €…" at bounding box center [385, 154] width 623 height 176
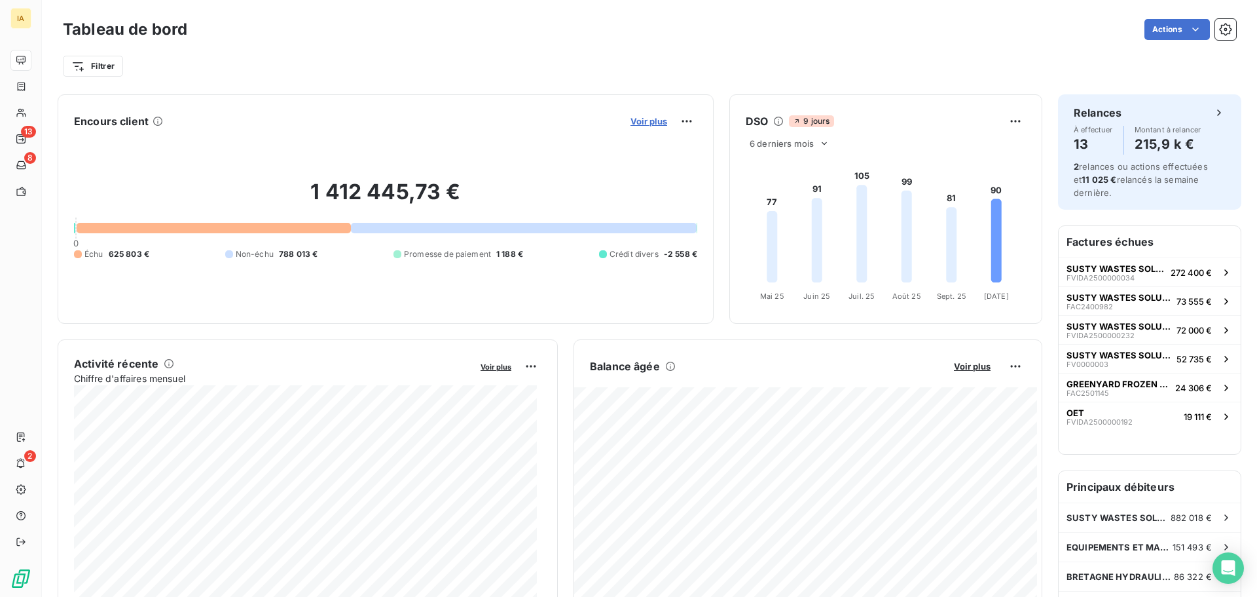
click at [650, 120] on span "Voir plus" at bounding box center [649, 121] width 37 height 10
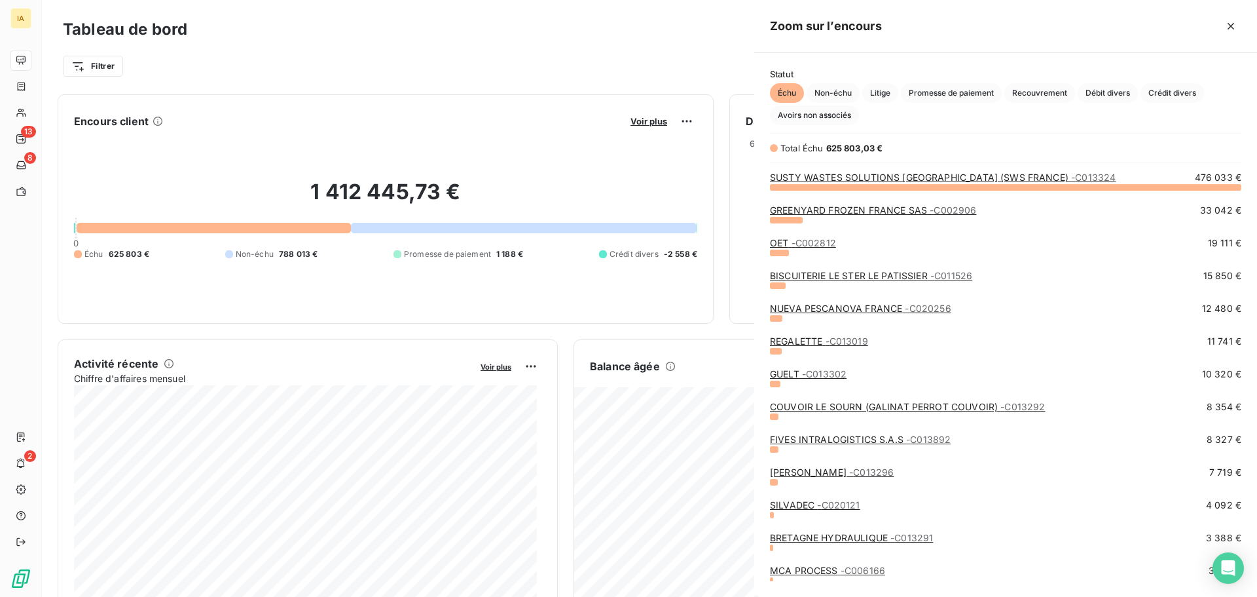
scroll to position [400, 493]
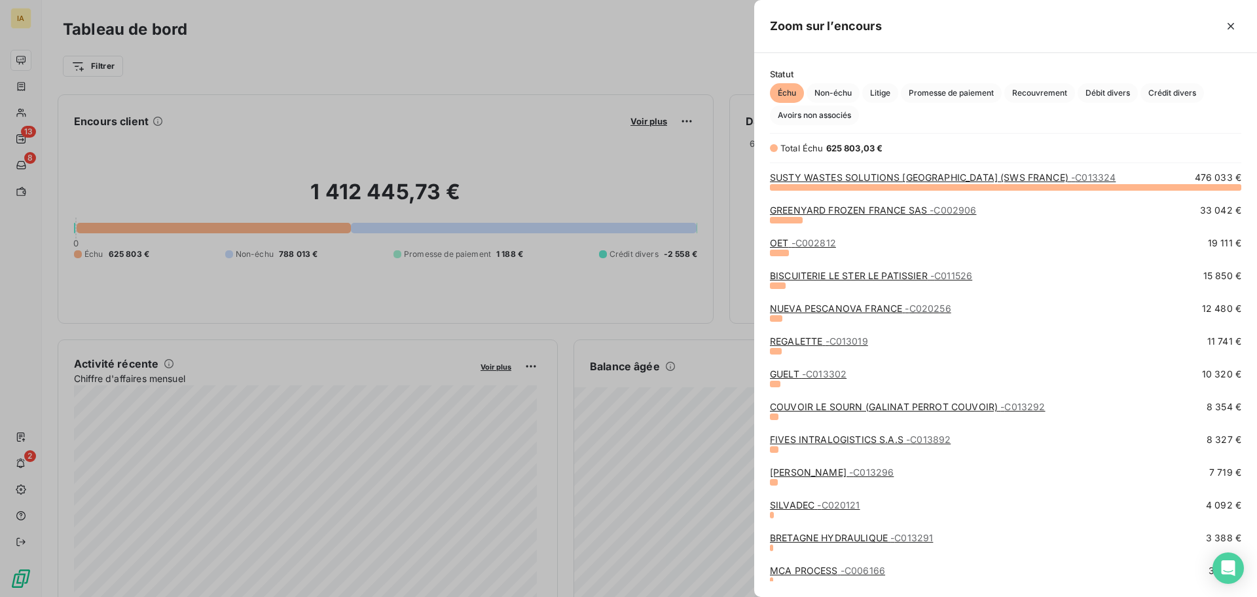
click at [864, 275] on link "BISCUITERIE LE STER LE PATISSIER - C011526" at bounding box center [871, 275] width 202 height 11
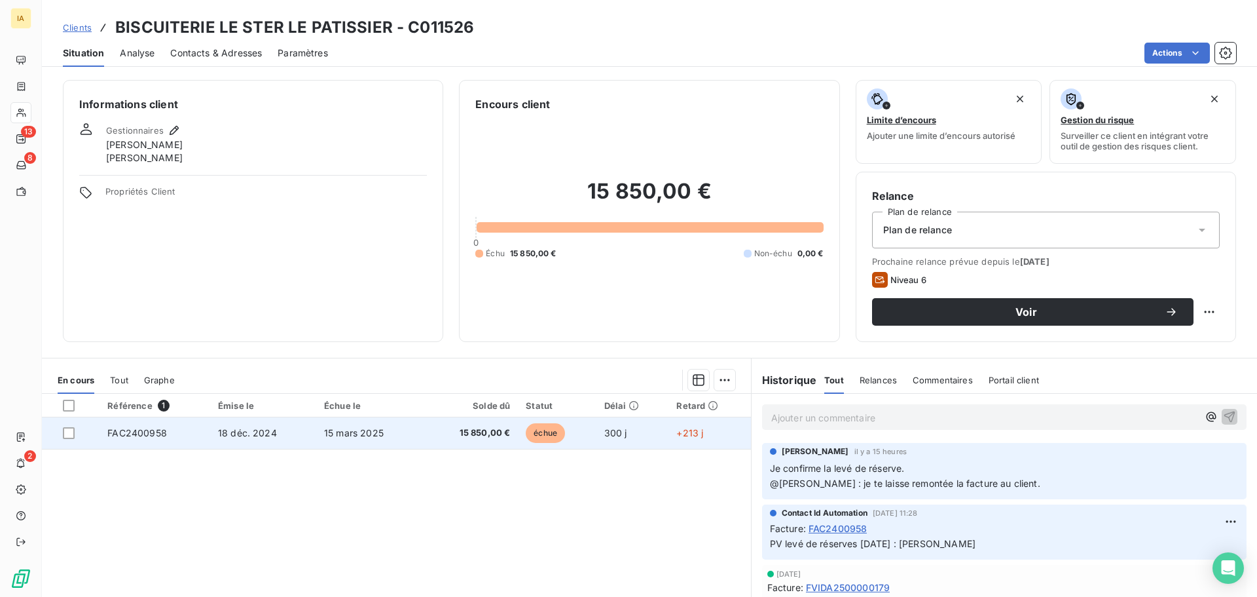
click at [284, 432] on td "18 déc. 2024" at bounding box center [263, 432] width 106 height 31
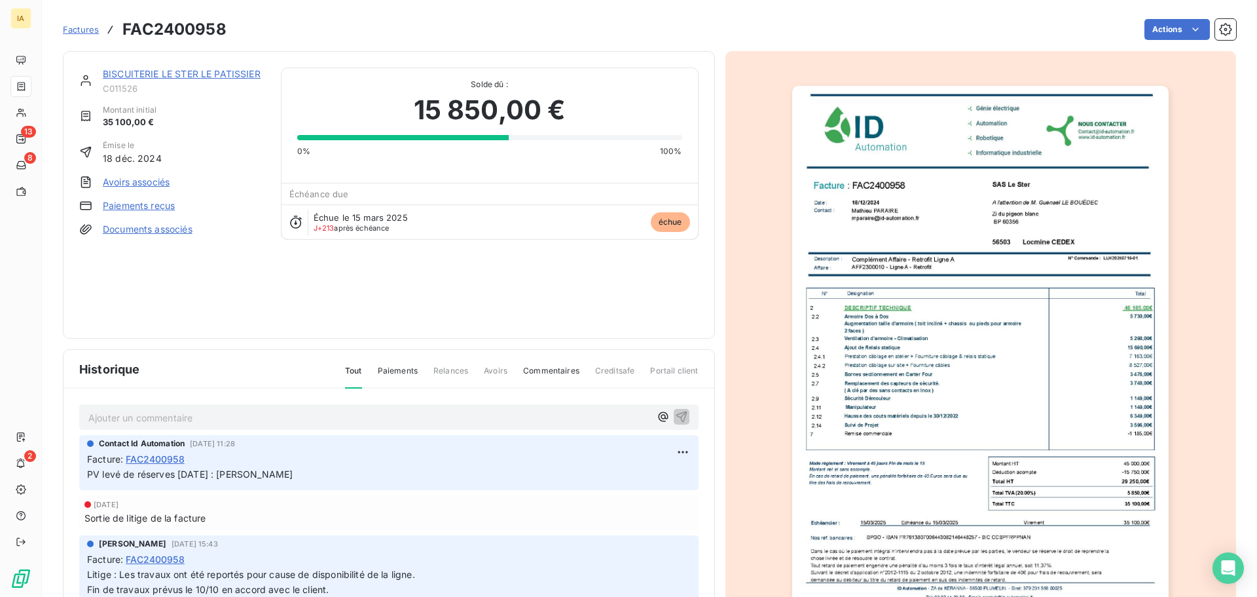
click at [231, 34] on div "Factures FAC2400958 Actions" at bounding box center [650, 30] width 1174 height 28
click at [338, 418] on p "Ajouter un commentaire ﻿" at bounding box center [369, 417] width 562 height 16
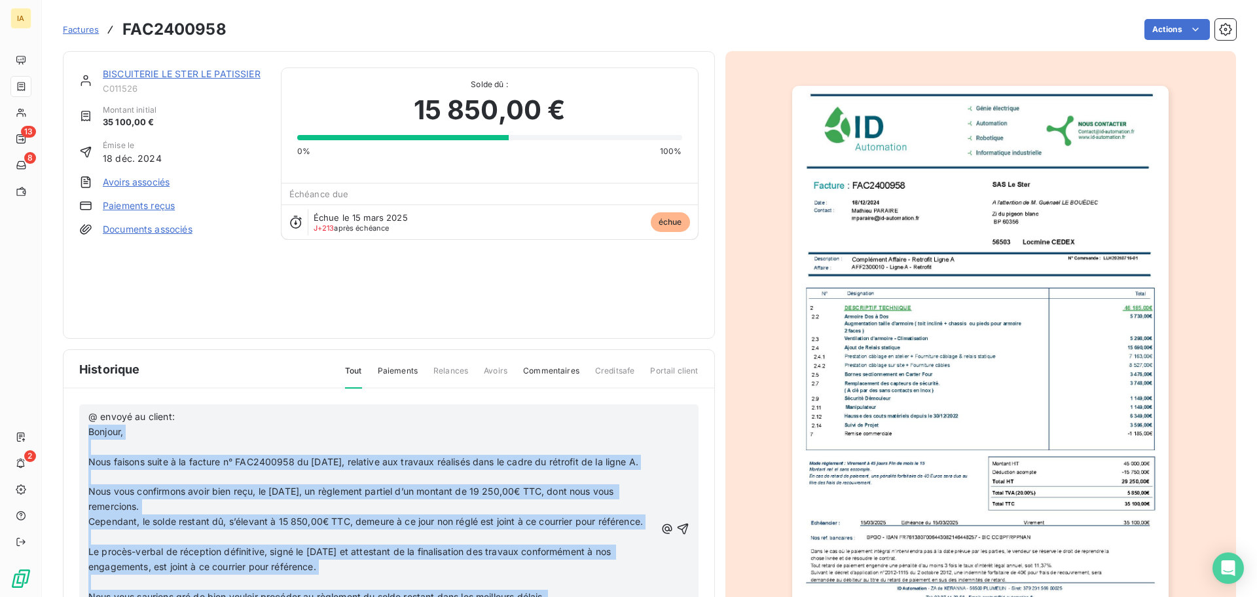
drag, startPoint x: 549, startPoint y: 527, endPoint x: 91, endPoint y: 434, distance: 467.1
click at [91, 434] on div "@ envoyé au client: Bonjour, ﻿ Nous faisons suite à la facture n° FAC2400958 du…" at bounding box center [371, 529] width 567 height 240
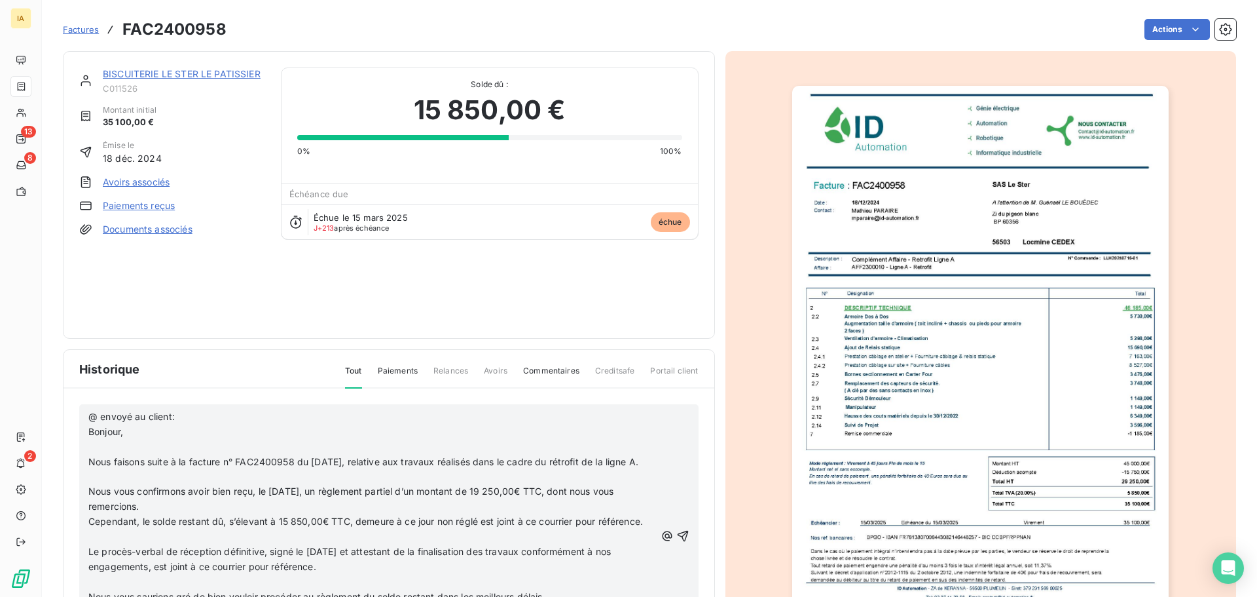
click at [228, 470] on p "Nous faisons suite à la facture n° FAC2400958 du 18 décembre 2024, relative aux…" at bounding box center [371, 461] width 567 height 15
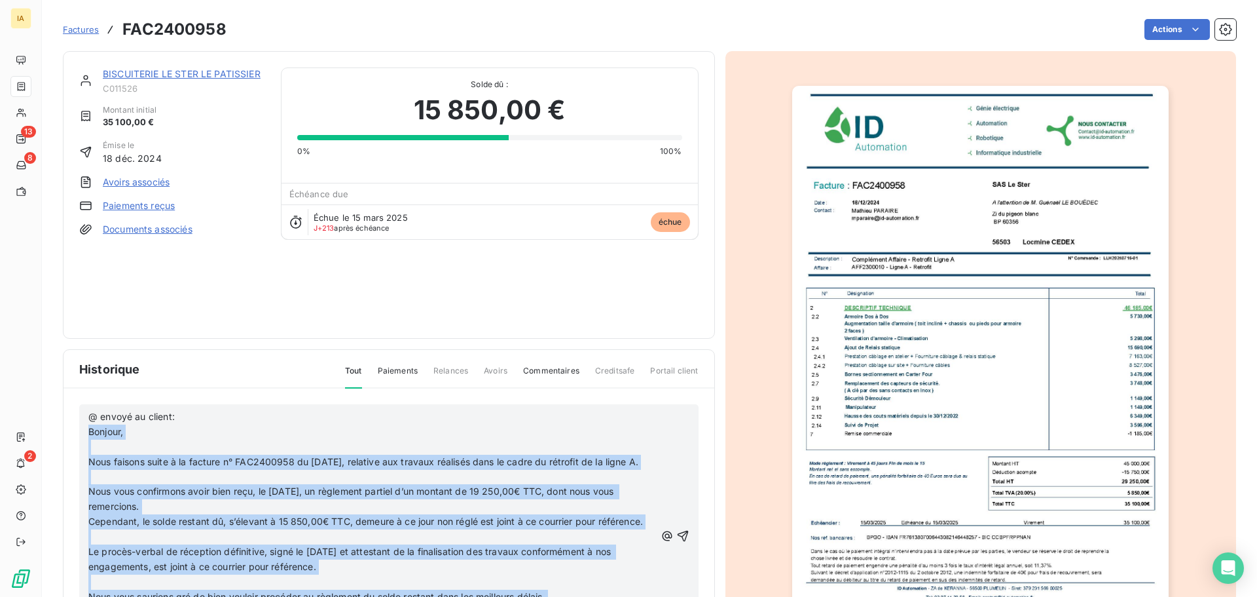
drag, startPoint x: 547, startPoint y: 523, endPoint x: 88, endPoint y: 429, distance: 469.2
click at [88, 429] on div "@ envoyé au client: Bonjour, ﻿ Nous faisons suite à la facture n° FAC2400958 du…" at bounding box center [389, 536] width 620 height 264
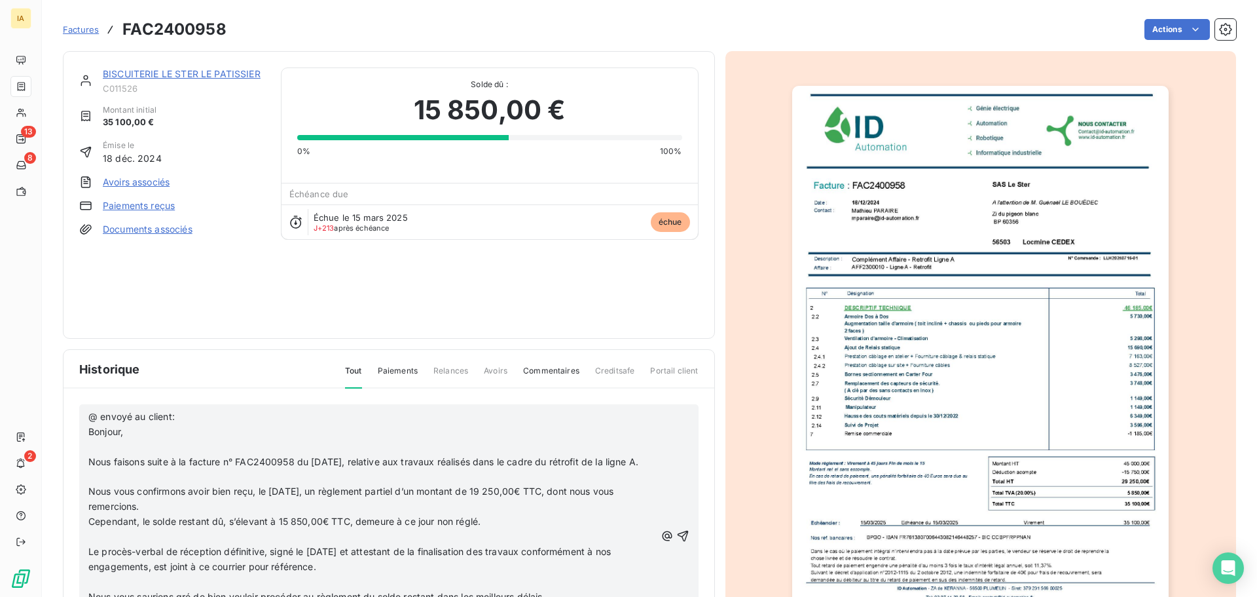
click at [89, 432] on span "@ envoyé au client: Bonjour," at bounding box center [132, 424] width 89 height 26
click at [675, 547] on div "@ envoyé au client: "Bonjour, ﻿ Nous faisons suite à la facture n° FAC2400958 d…" at bounding box center [389, 536] width 620 height 264
click at [676, 542] on icon "button" at bounding box center [682, 535] width 13 height 13
